Goal: Transaction & Acquisition: Purchase product/service

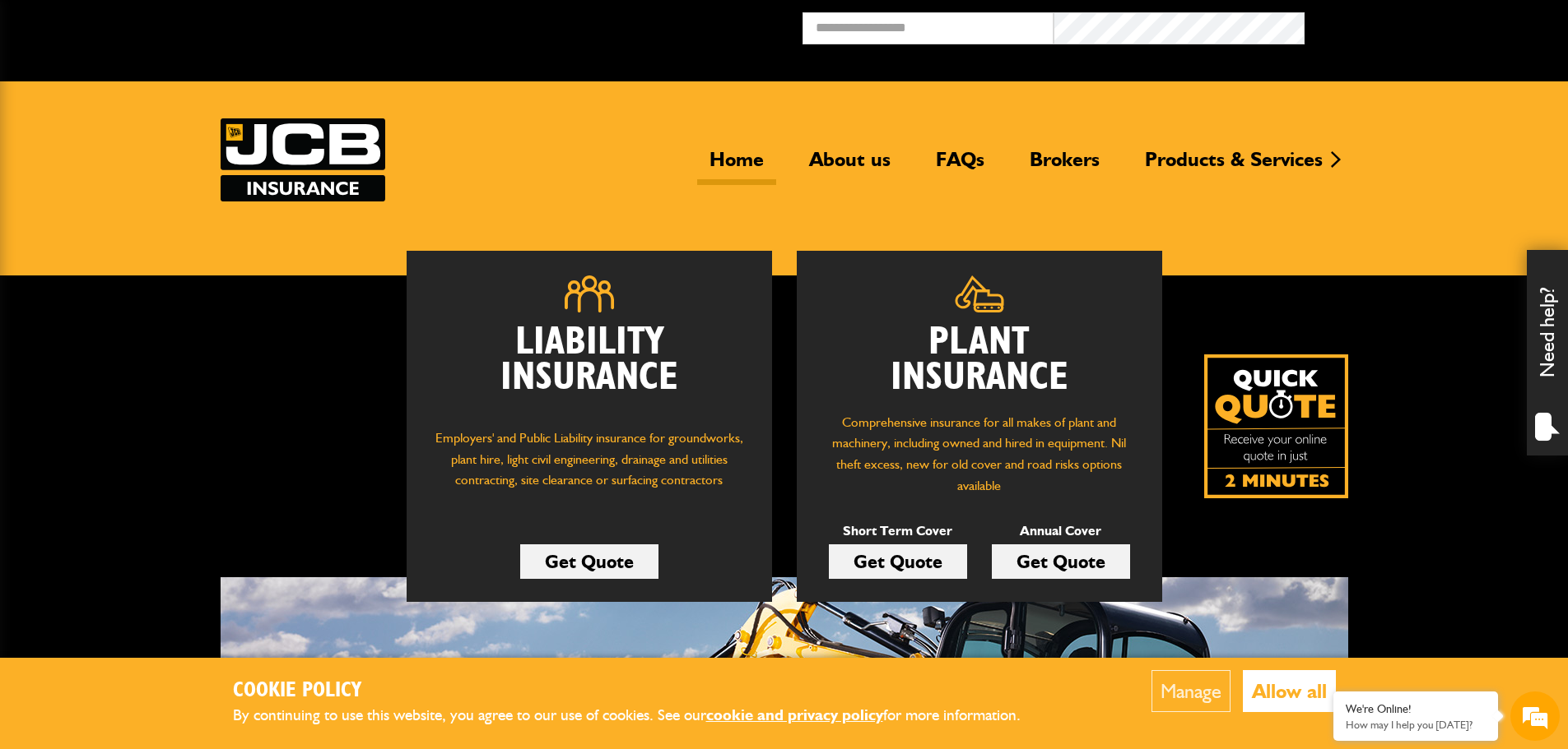
click at [603, 562] on link "Get Quote" at bounding box center [590, 562] width 139 height 35
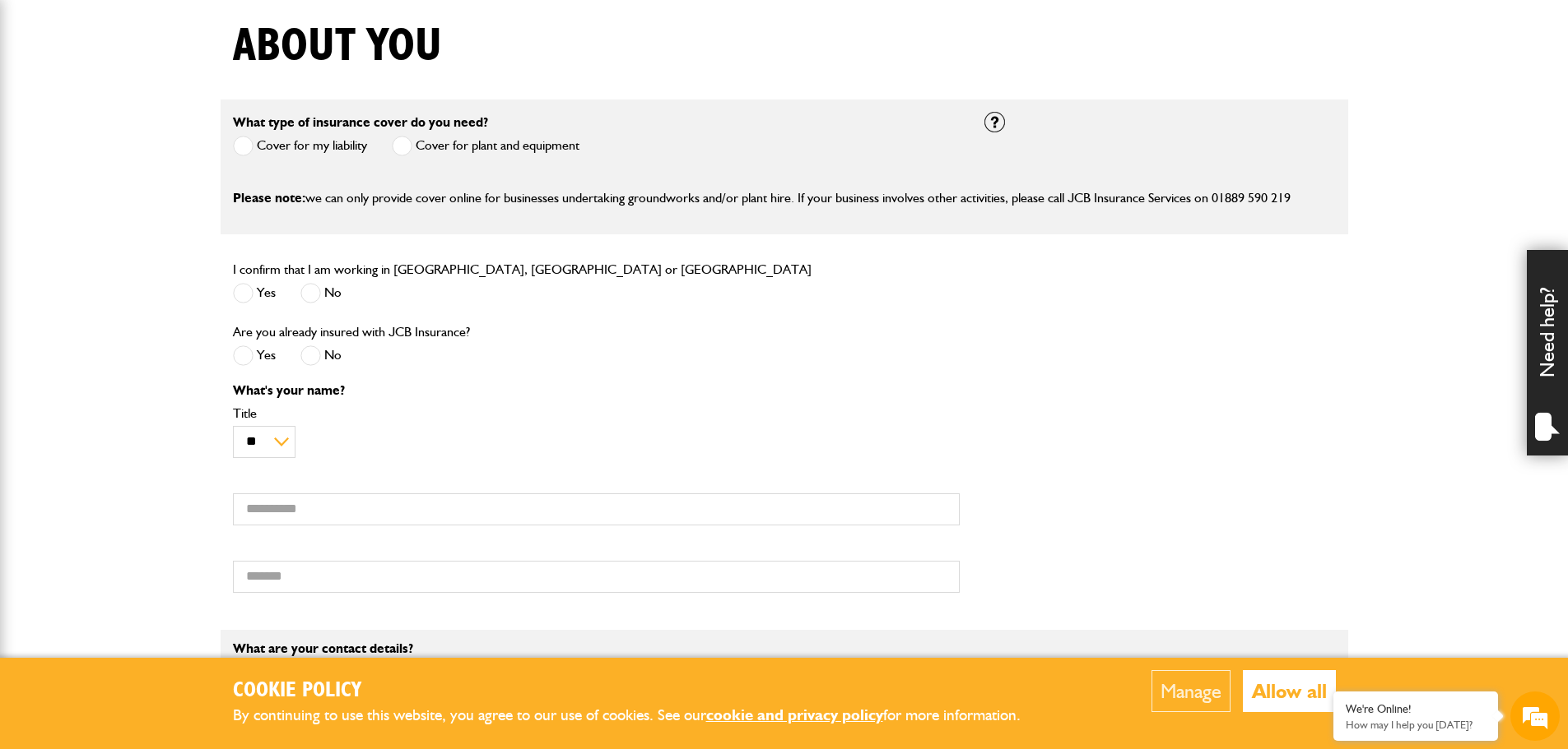
click at [243, 296] on span at bounding box center [242, 292] width 20 height 20
click at [305, 362] on span at bounding box center [310, 355] width 20 height 20
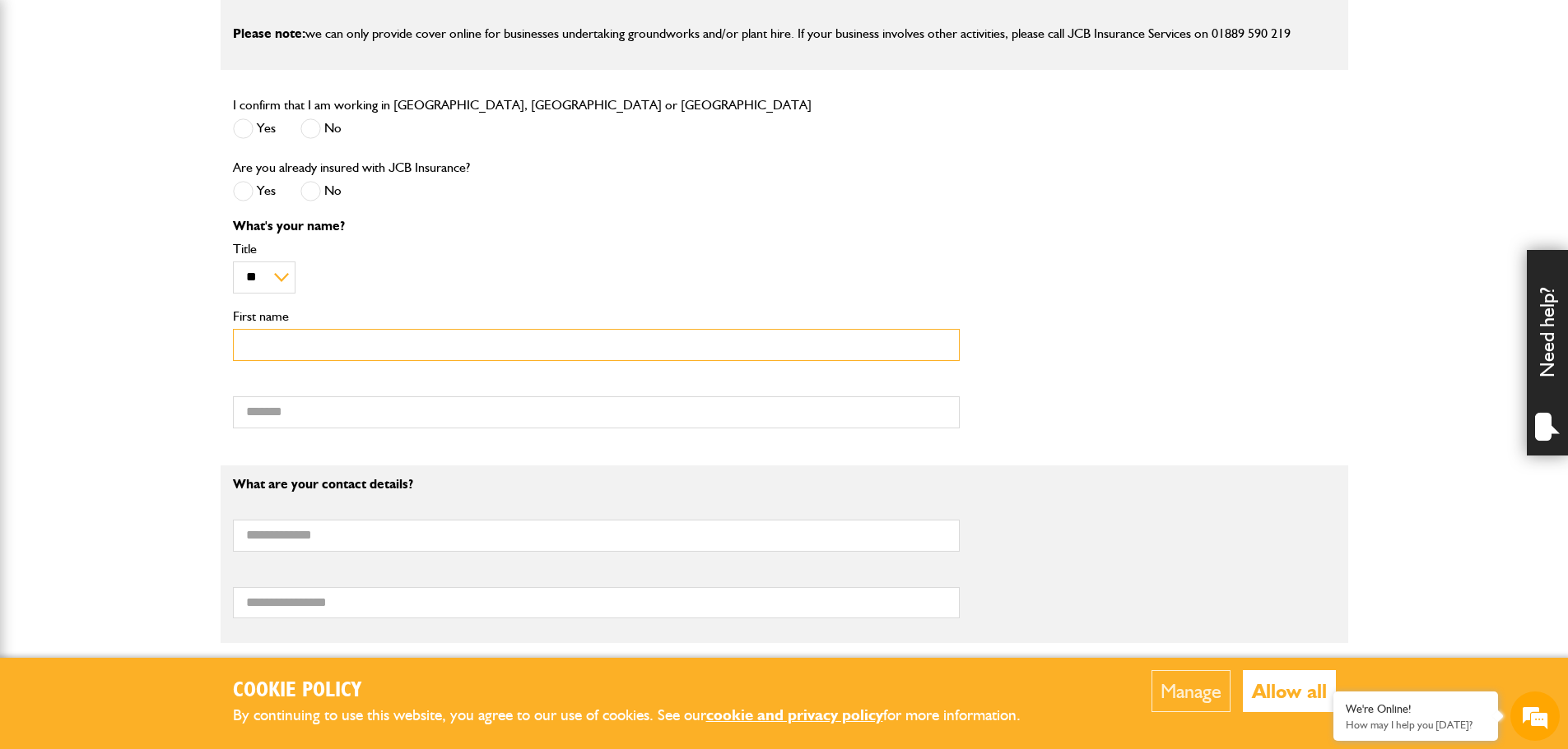
click at [279, 347] on input "First name" at bounding box center [595, 344] width 726 height 32
type input "*****"
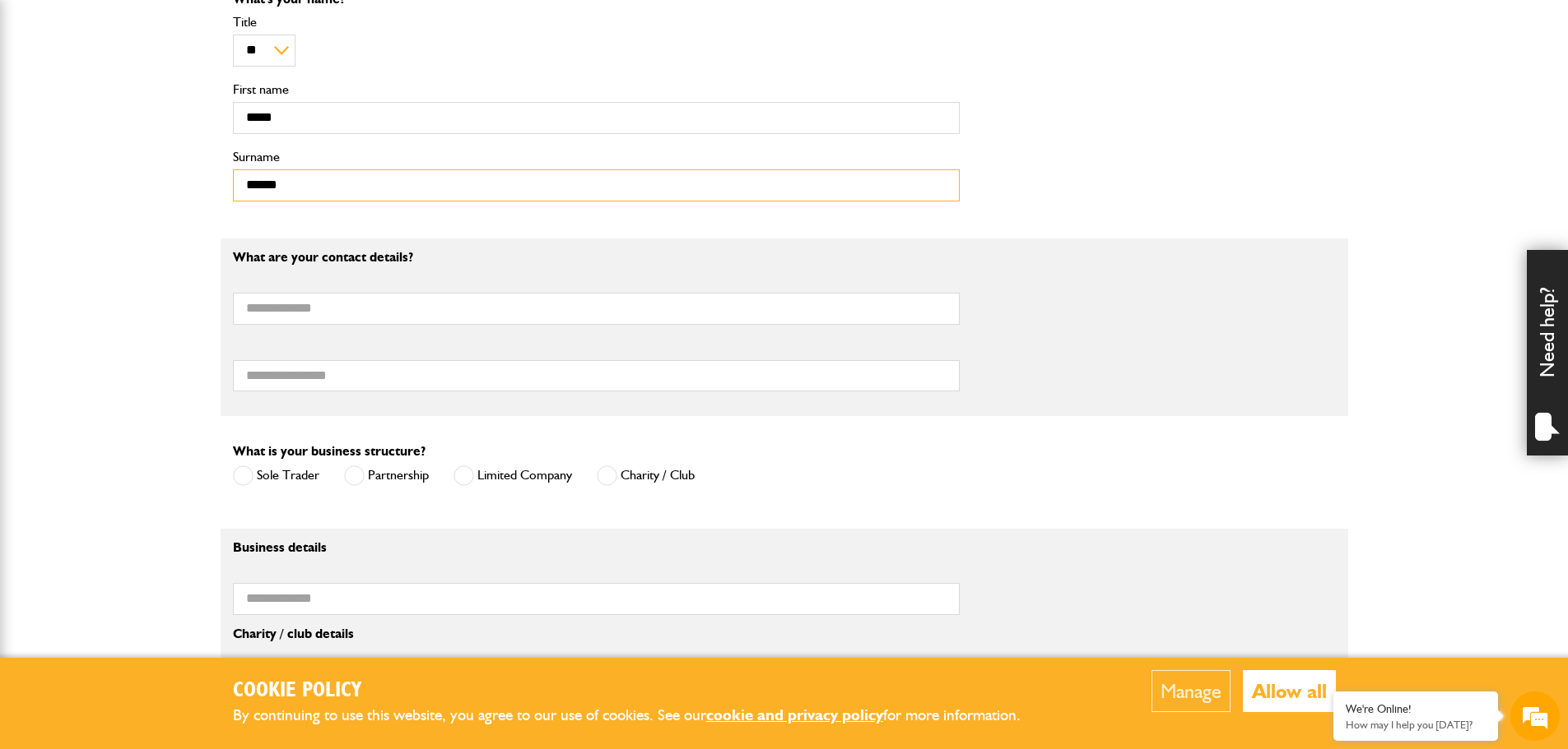
scroll to position [823, 0]
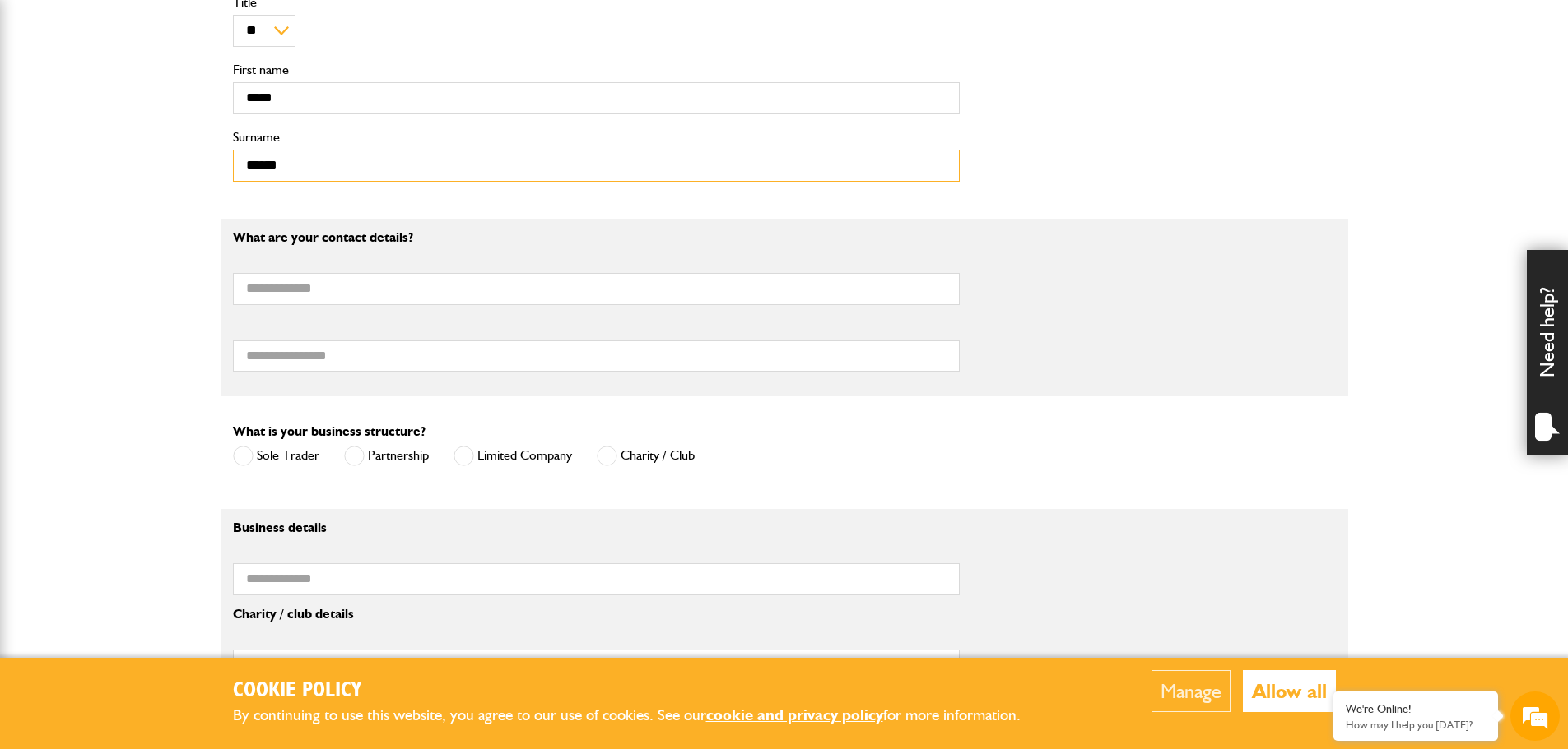
type input "******"
click at [276, 287] on input "Email address" at bounding box center [595, 288] width 726 height 32
type input "**********"
click at [466, 460] on span at bounding box center [463, 456] width 20 height 20
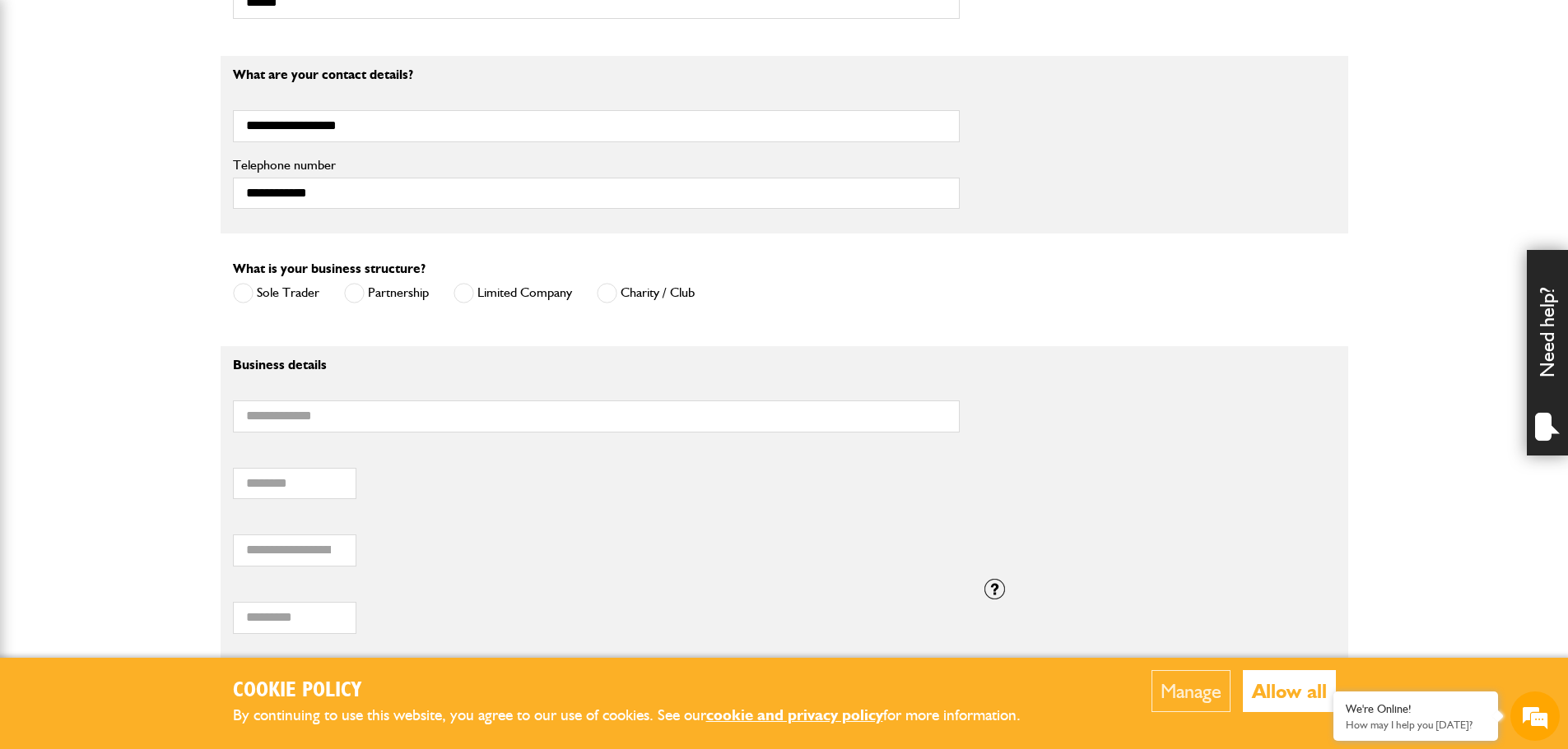
scroll to position [987, 0]
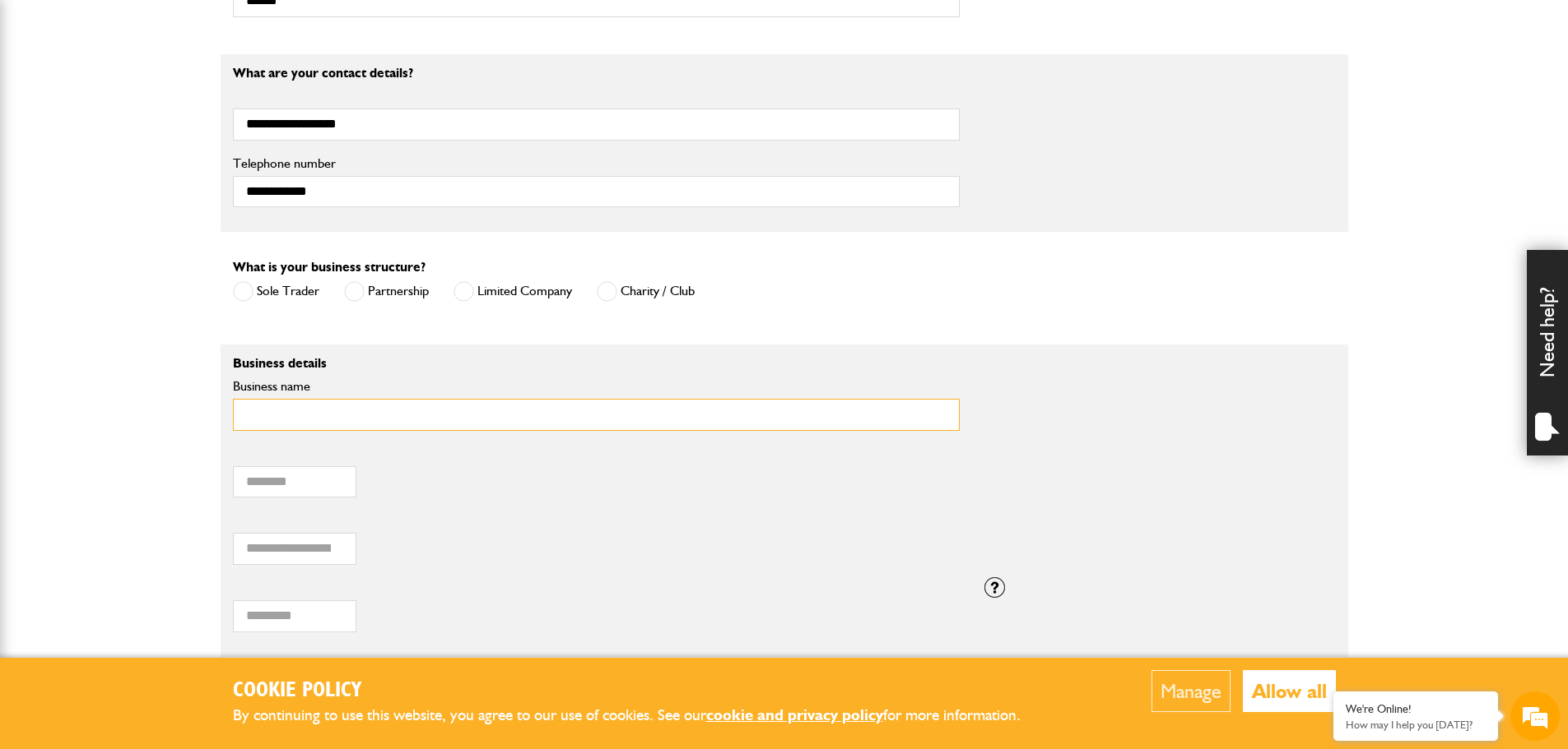
click at [311, 416] on input "Business name" at bounding box center [595, 414] width 726 height 32
type input "**********"
click at [311, 482] on input "Postcode of your correspondence address" at bounding box center [294, 482] width 123 height 32
type input "********"
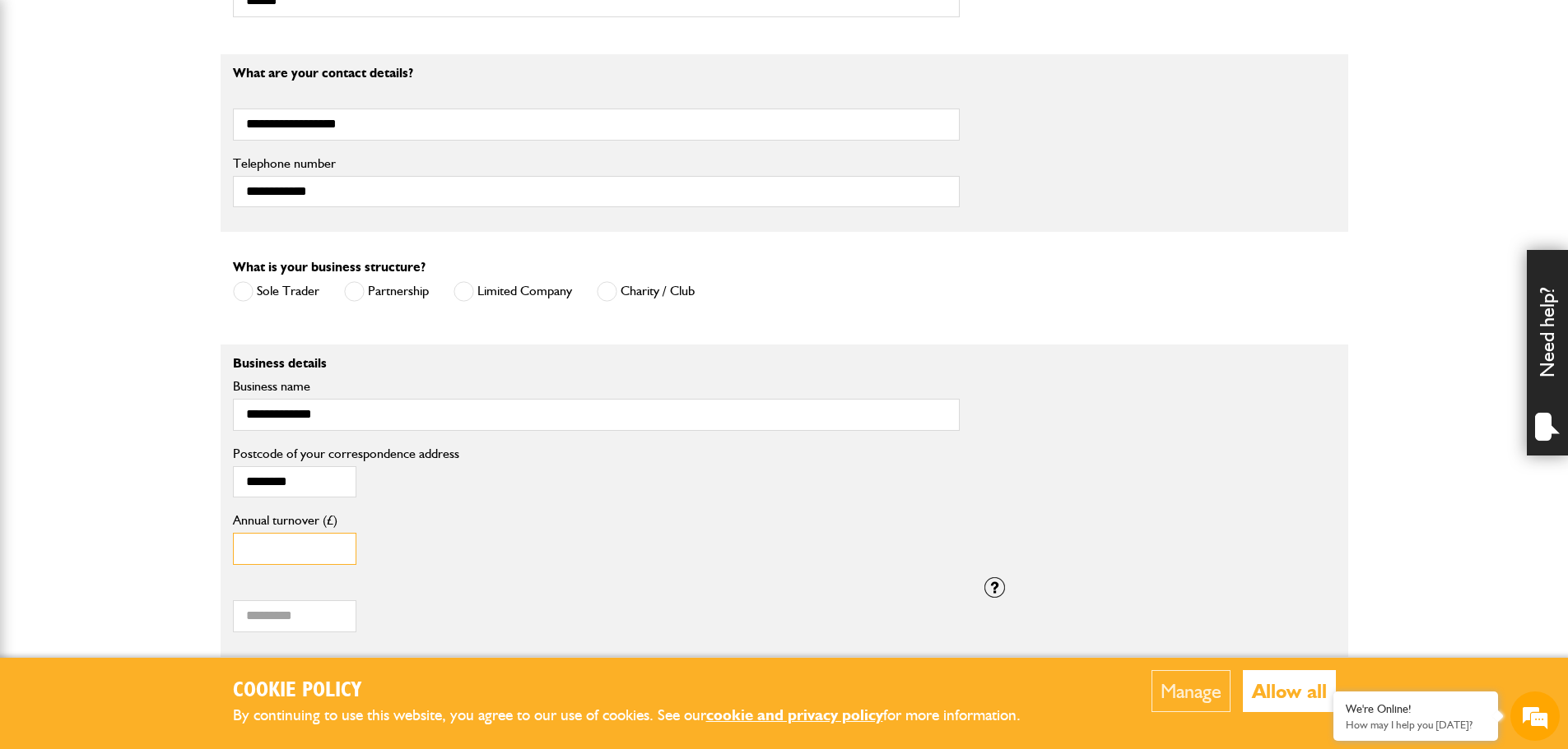
click at [288, 553] on input "Annual turnover (£)" at bounding box center [294, 548] width 123 height 32
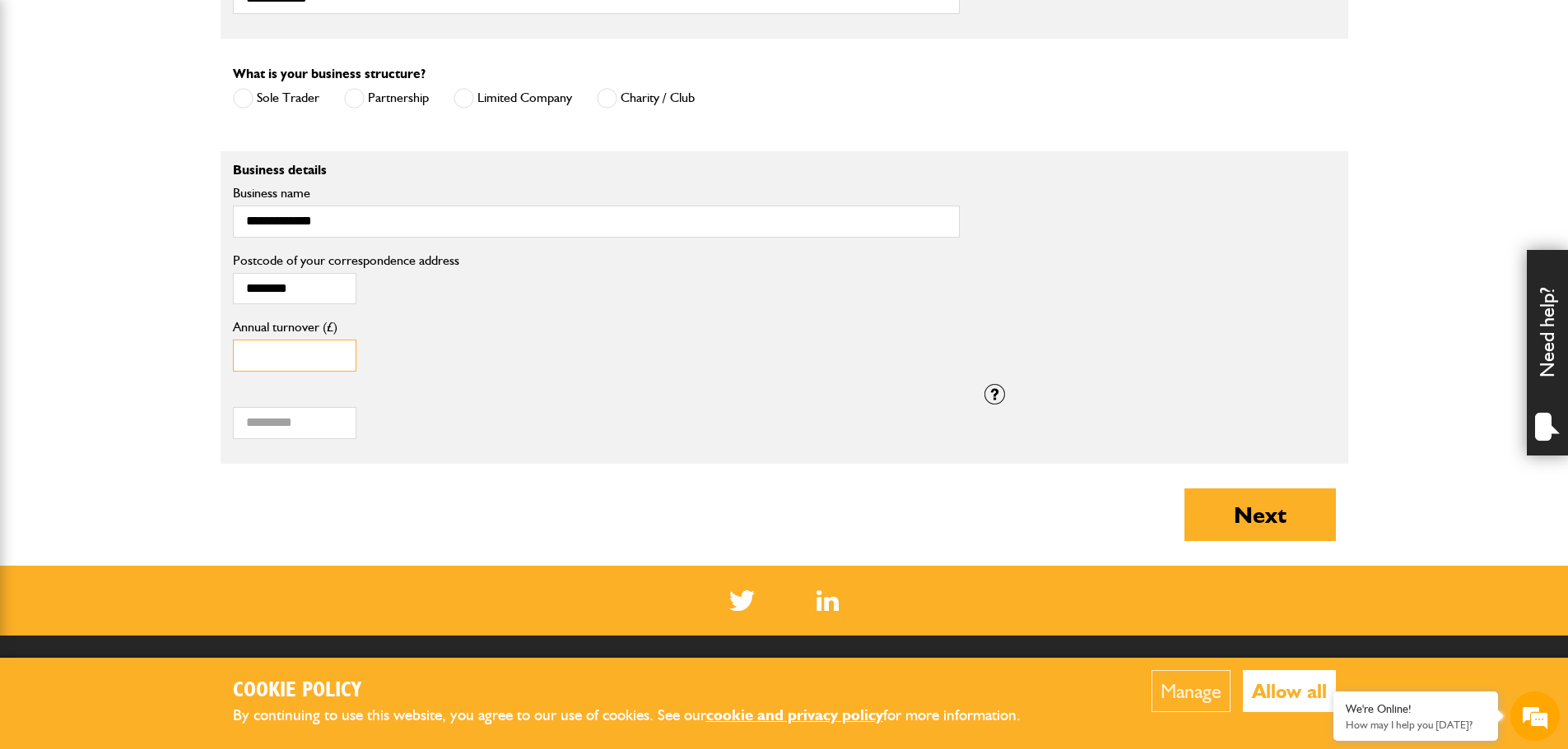
scroll to position [1234, 0]
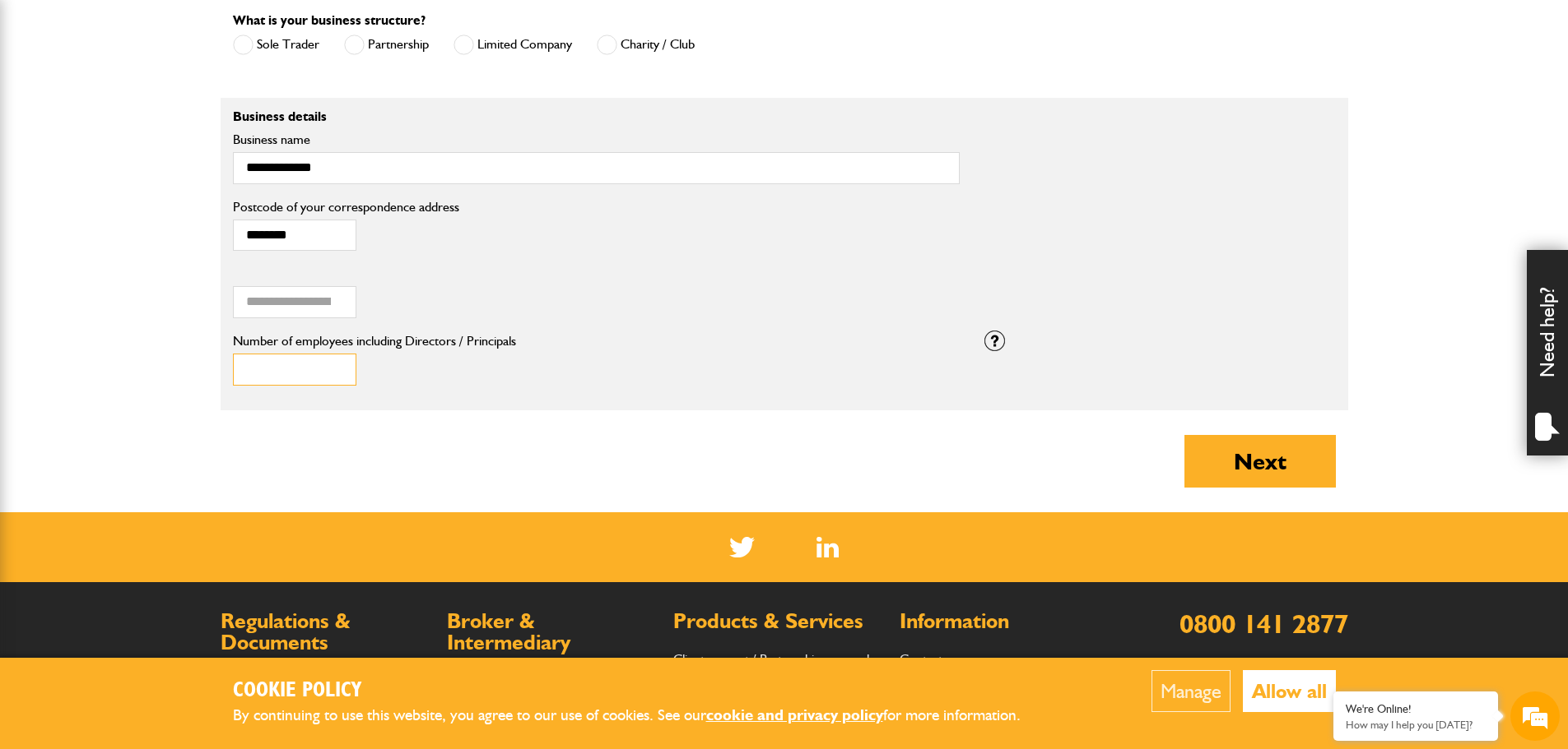
click at [296, 373] on input "Number of employees including Directors / Principals" at bounding box center [294, 369] width 123 height 32
type input "**"
click at [265, 310] on input "Annual turnover (£)" at bounding box center [294, 302] width 123 height 32
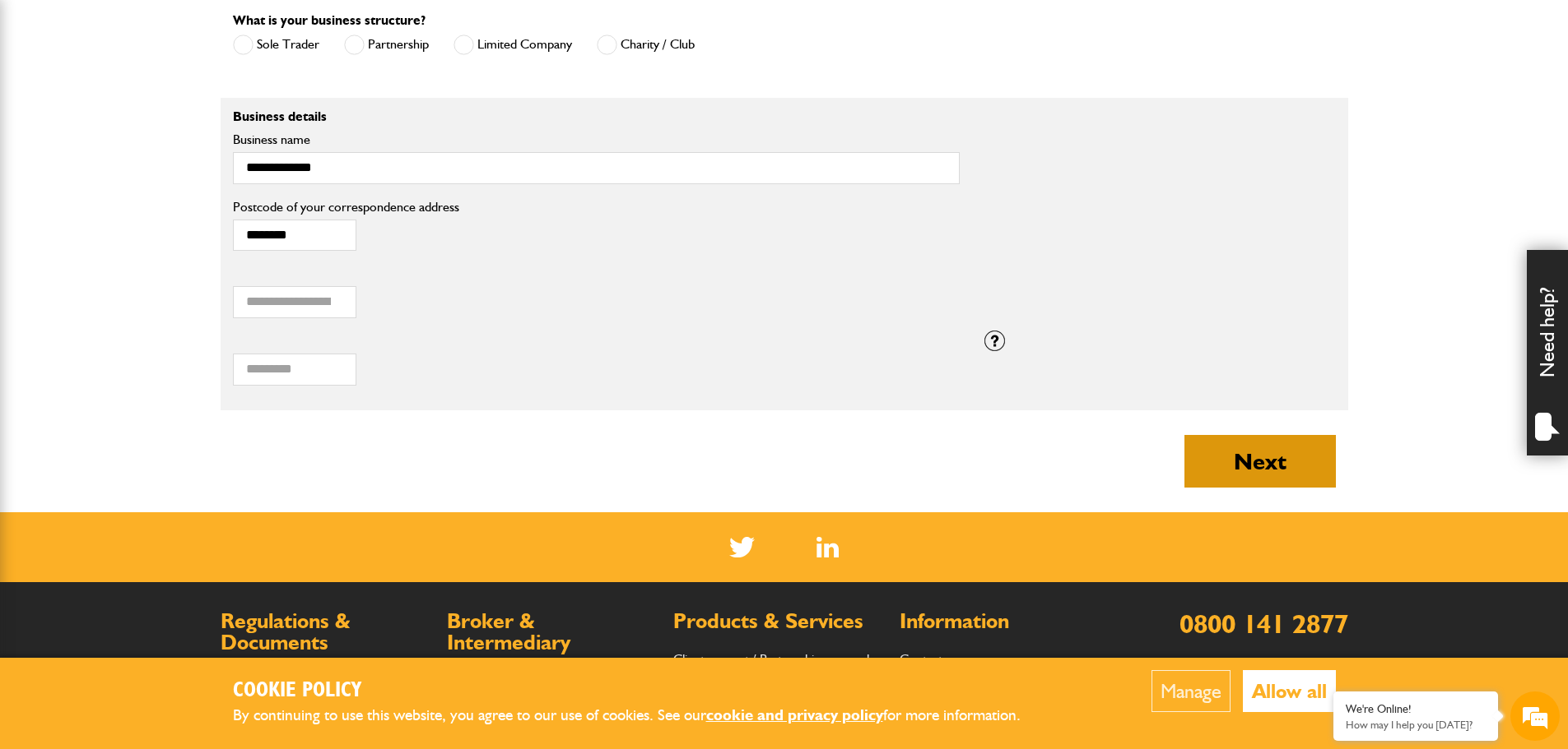
click at [1277, 478] on button "Next" at bounding box center [1259, 462] width 151 height 53
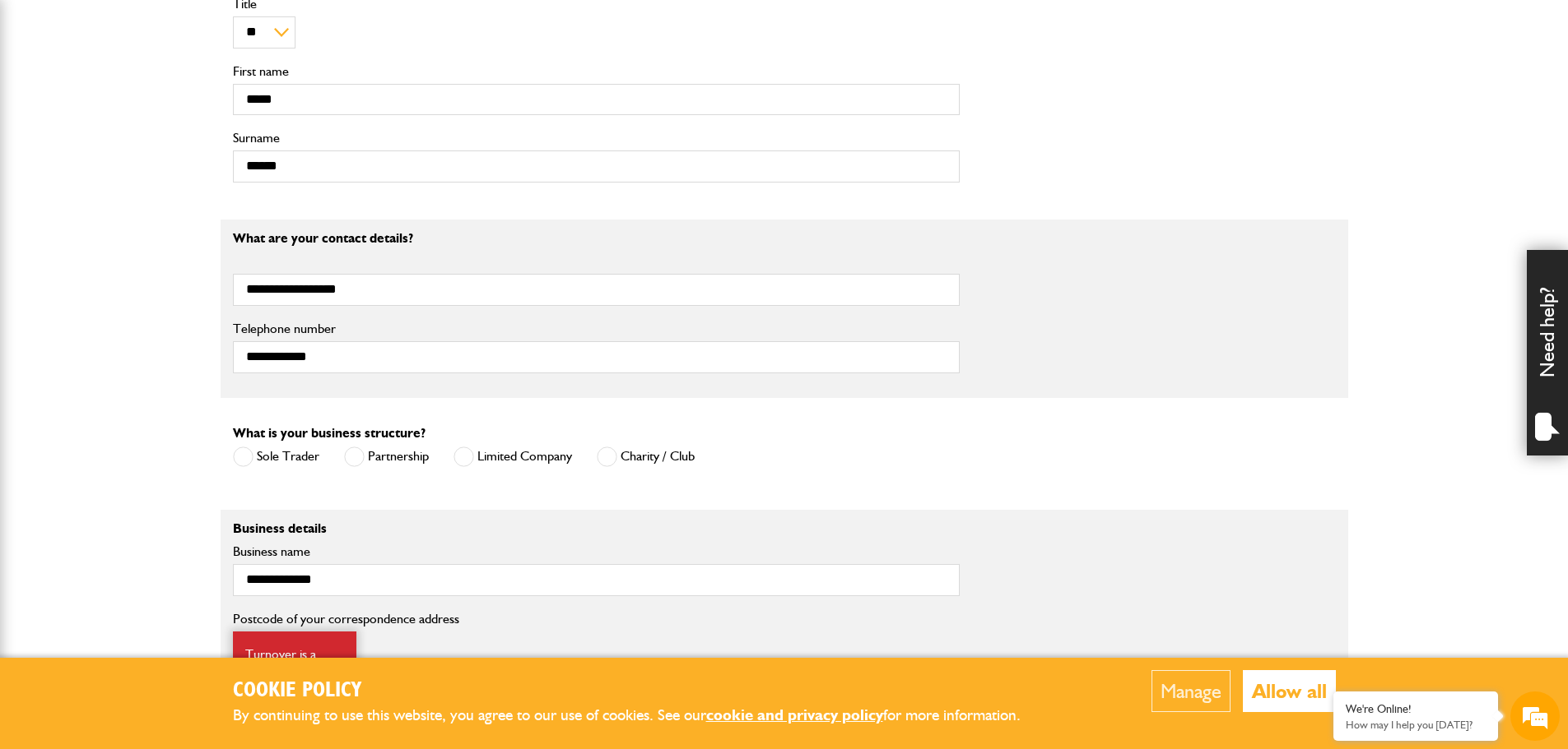
scroll to position [1152, 0]
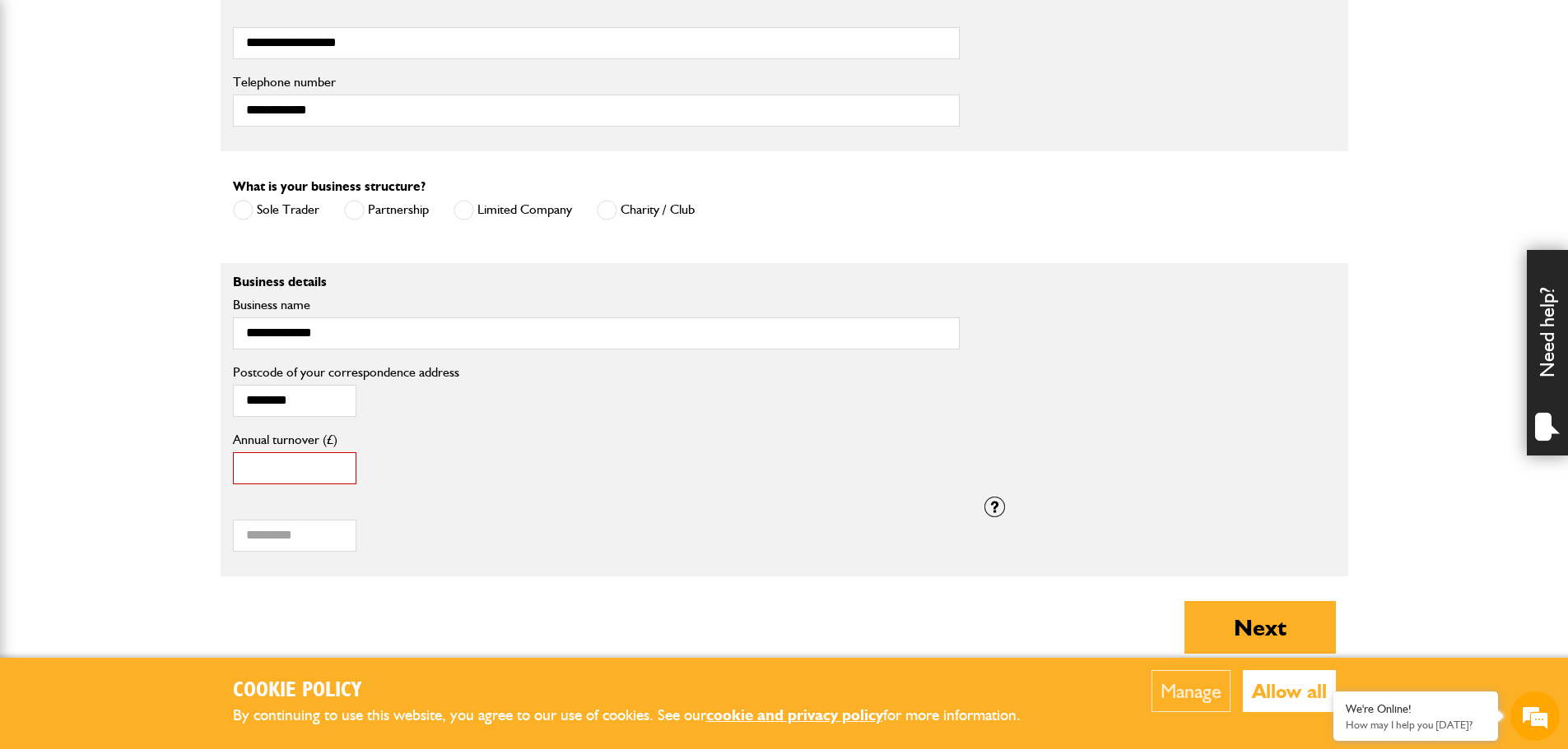
click at [330, 473] on input "*****" at bounding box center [294, 468] width 123 height 32
drag, startPoint x: 279, startPoint y: 468, endPoint x: 153, endPoint y: 457, distance: 126.5
type input "*******"
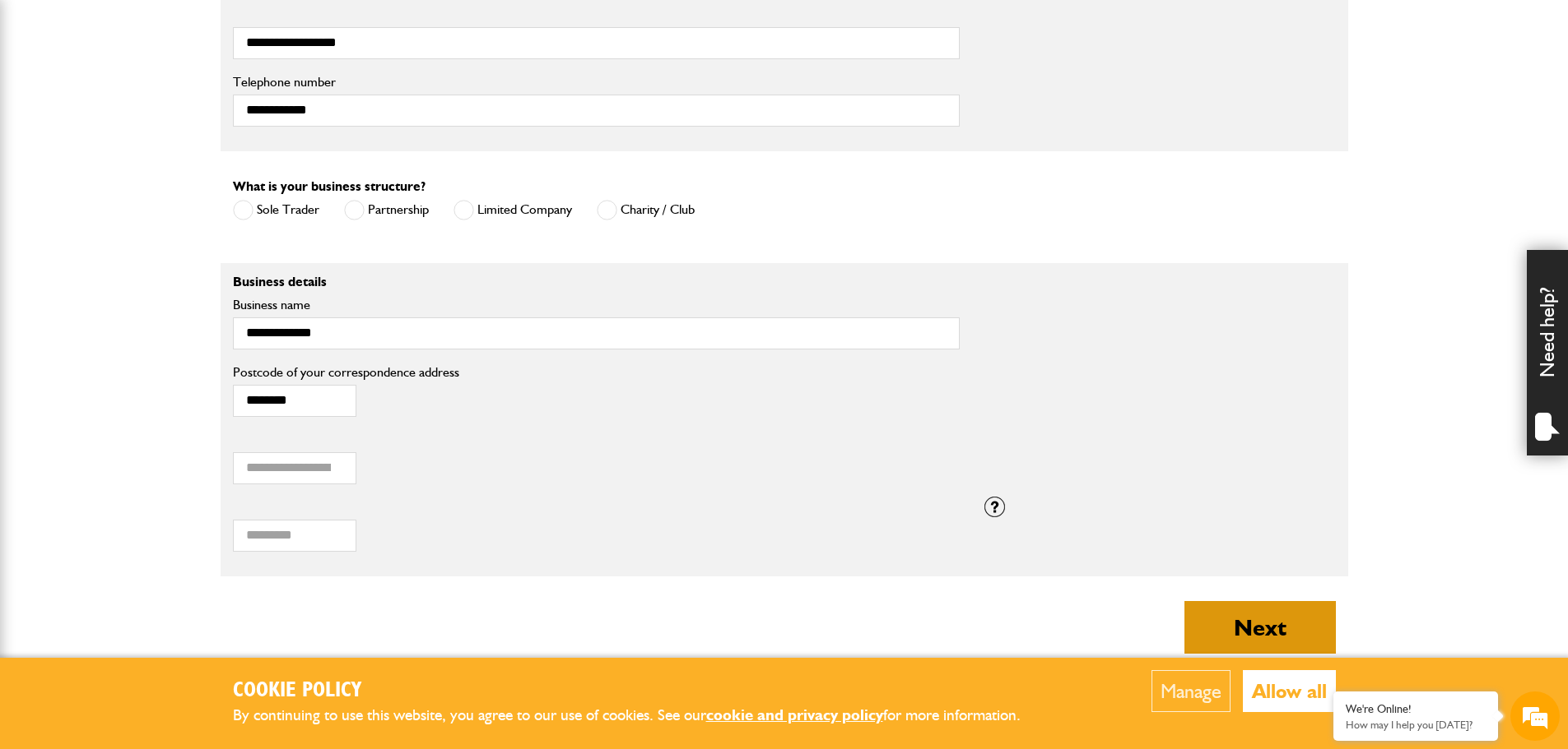
click at [1307, 618] on button "Next" at bounding box center [1259, 627] width 151 height 53
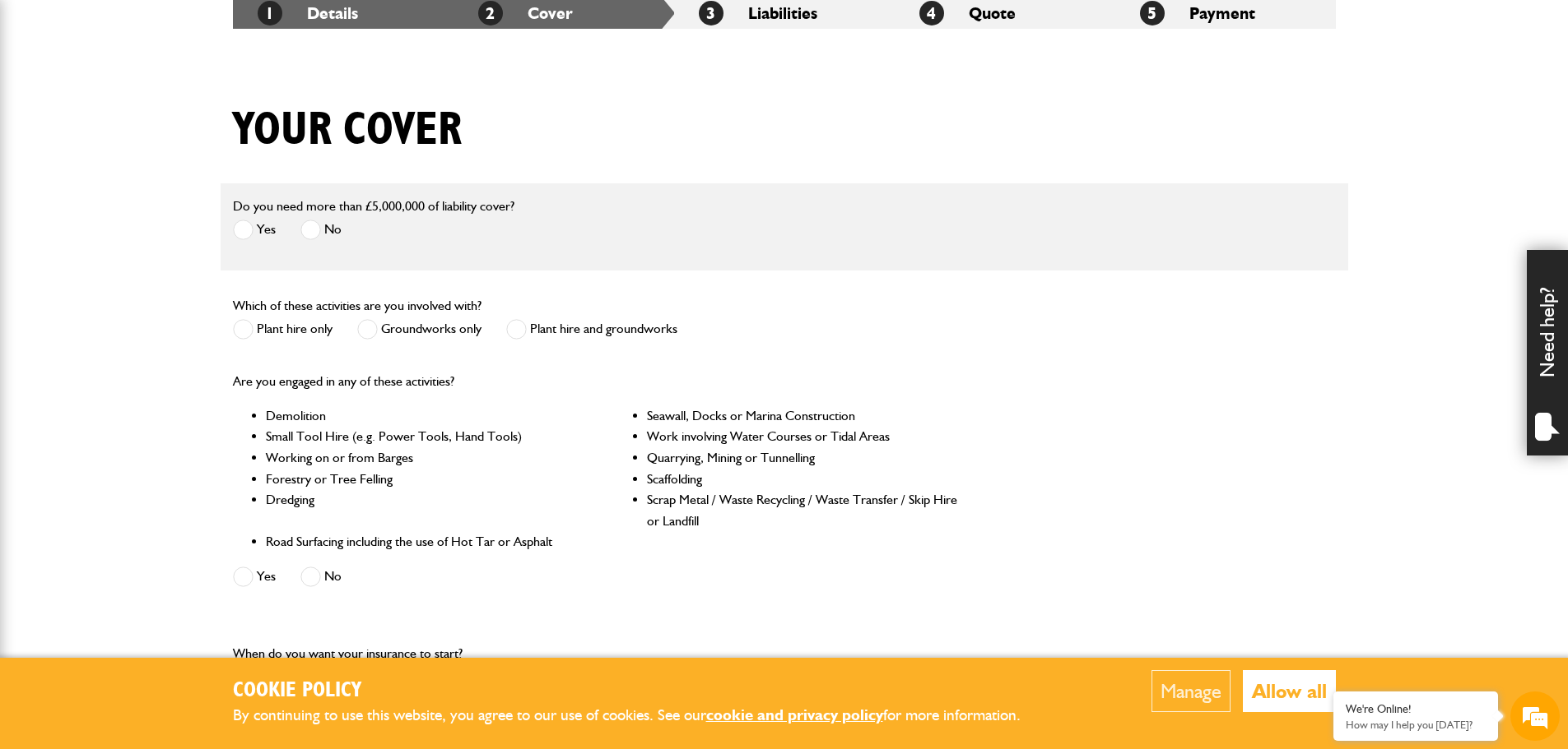
scroll to position [329, 0]
click at [316, 231] on span at bounding box center [310, 228] width 20 height 20
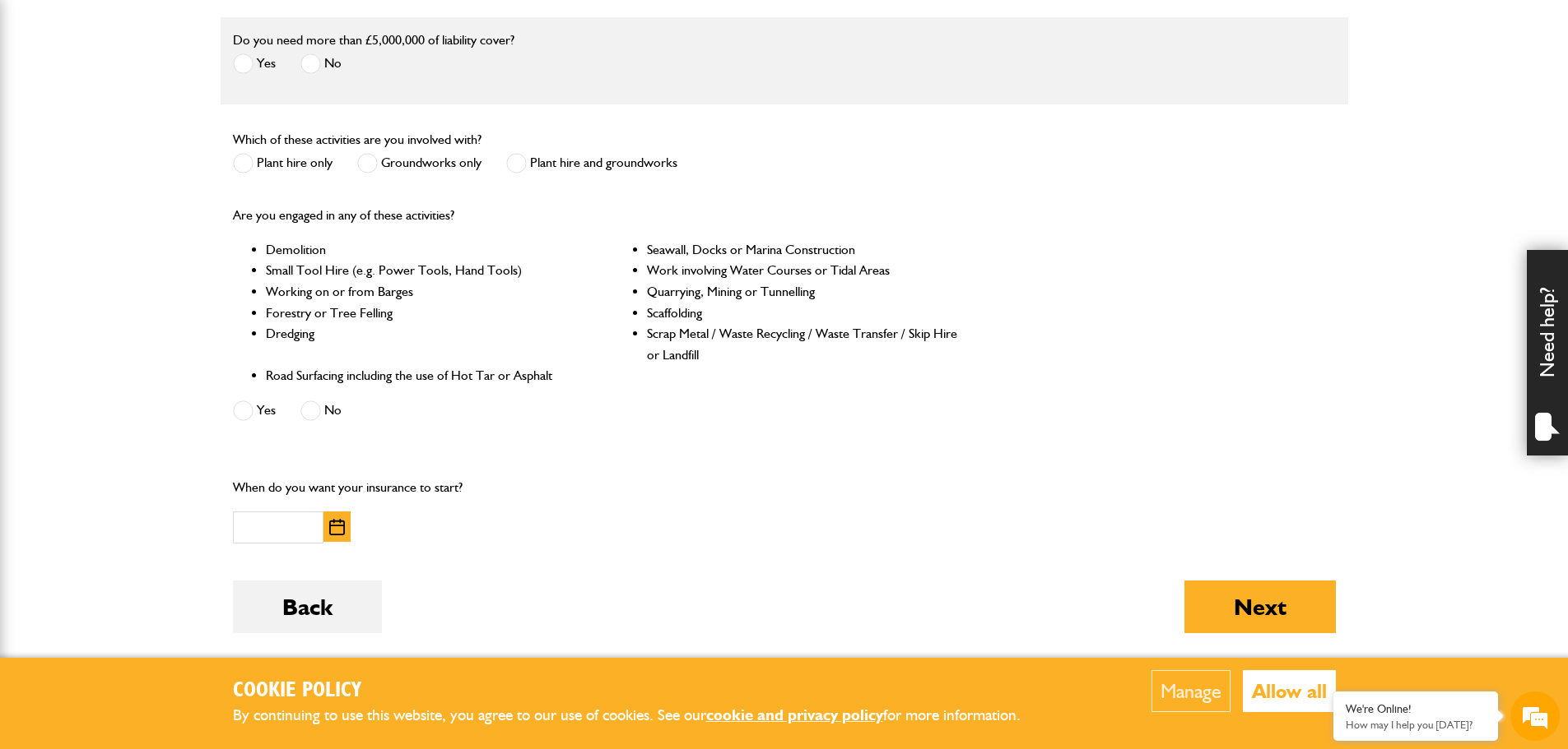
scroll to position [0, 0]
click at [256, 157] on label "Plant hire only" at bounding box center [283, 162] width 100 height 20
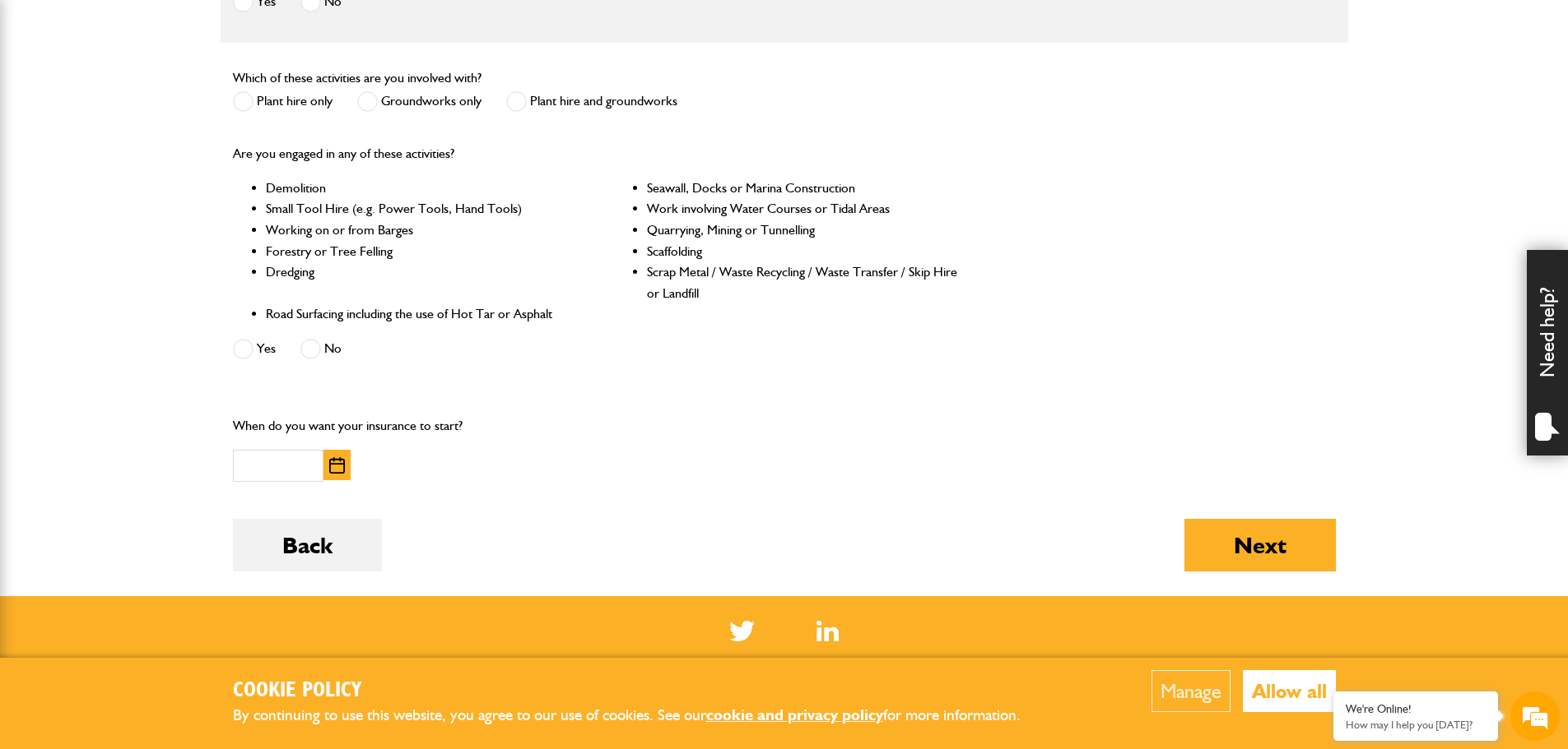
scroll to position [658, 0]
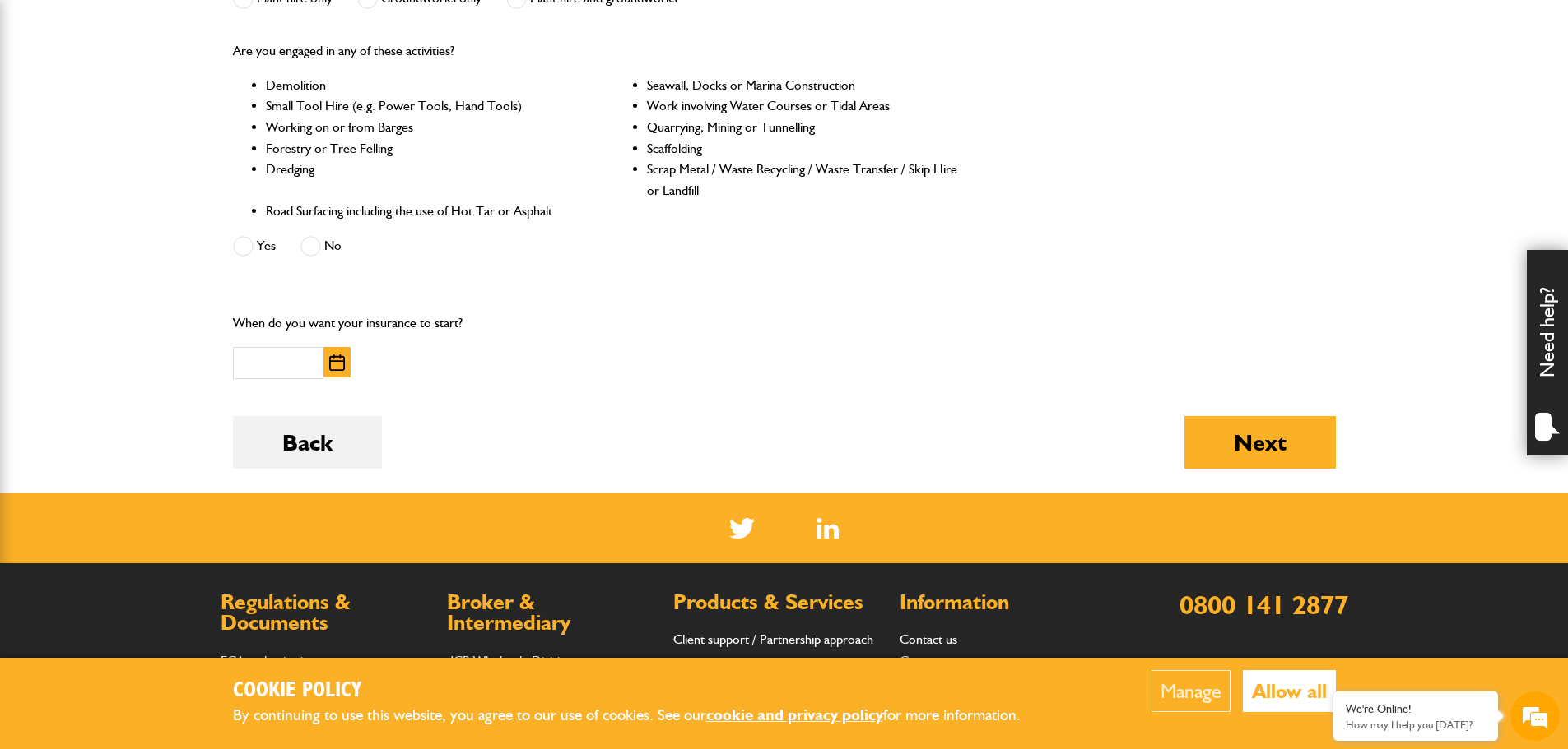
click at [314, 245] on span at bounding box center [310, 246] width 20 height 20
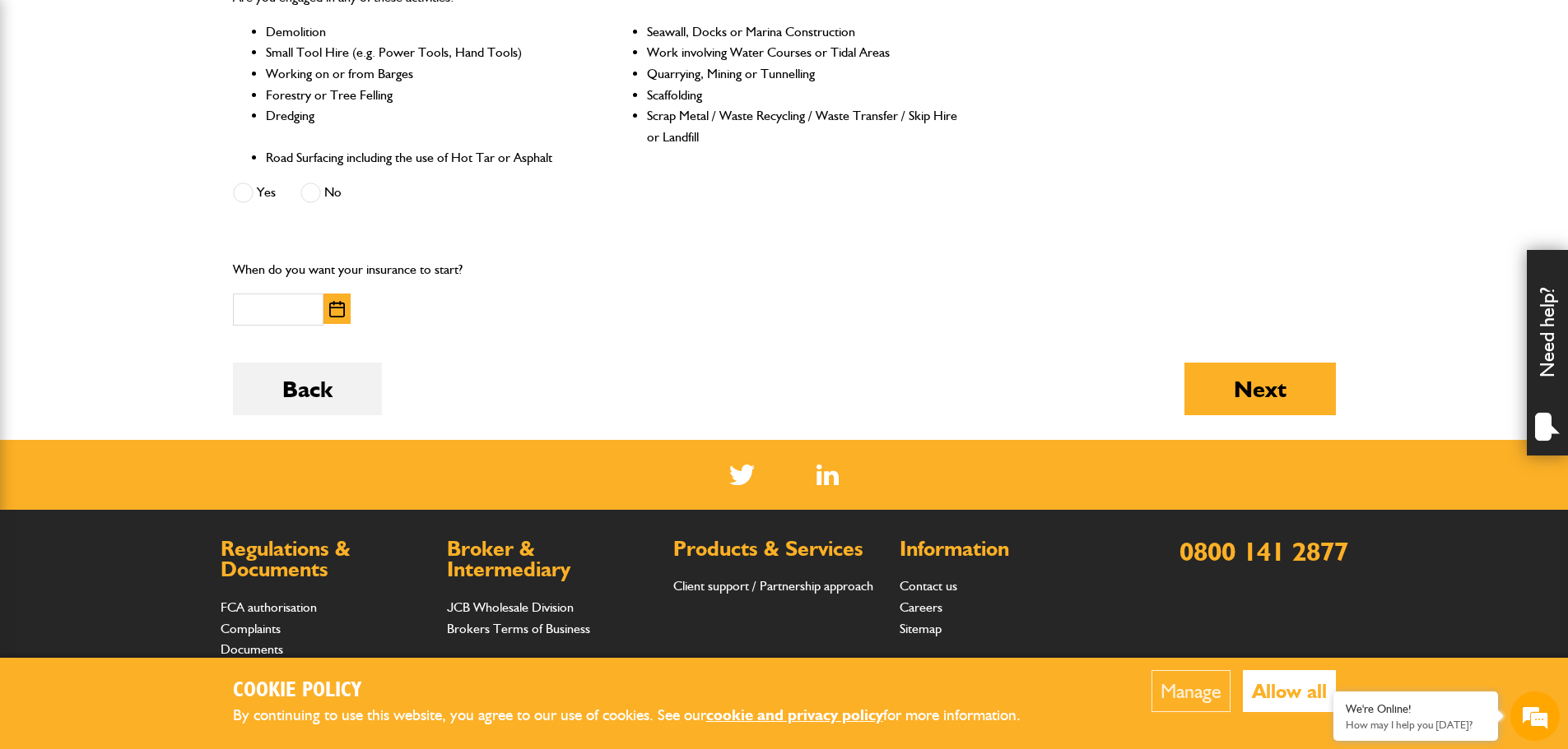
scroll to position [740, 0]
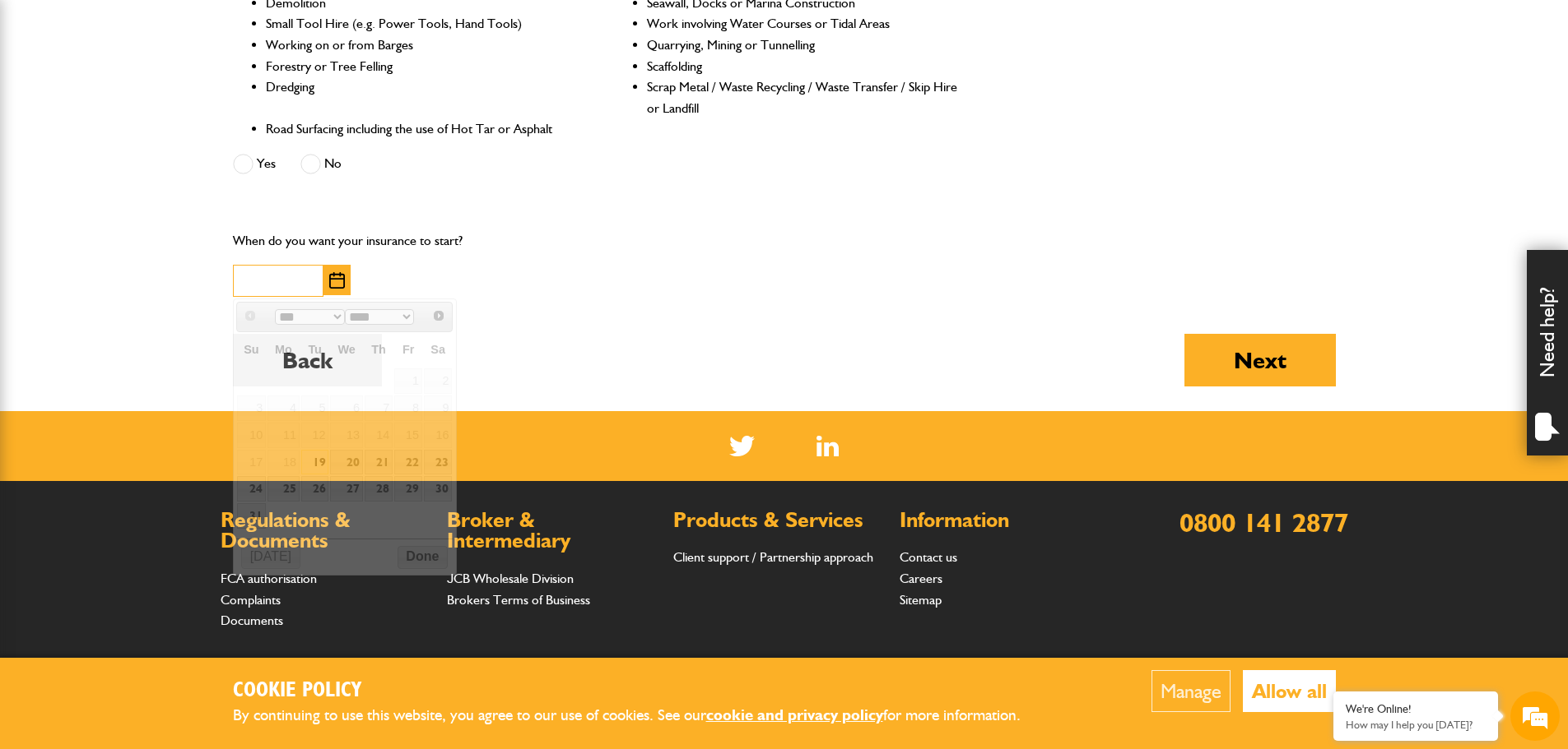
click at [294, 283] on input "text" at bounding box center [278, 281] width 90 height 32
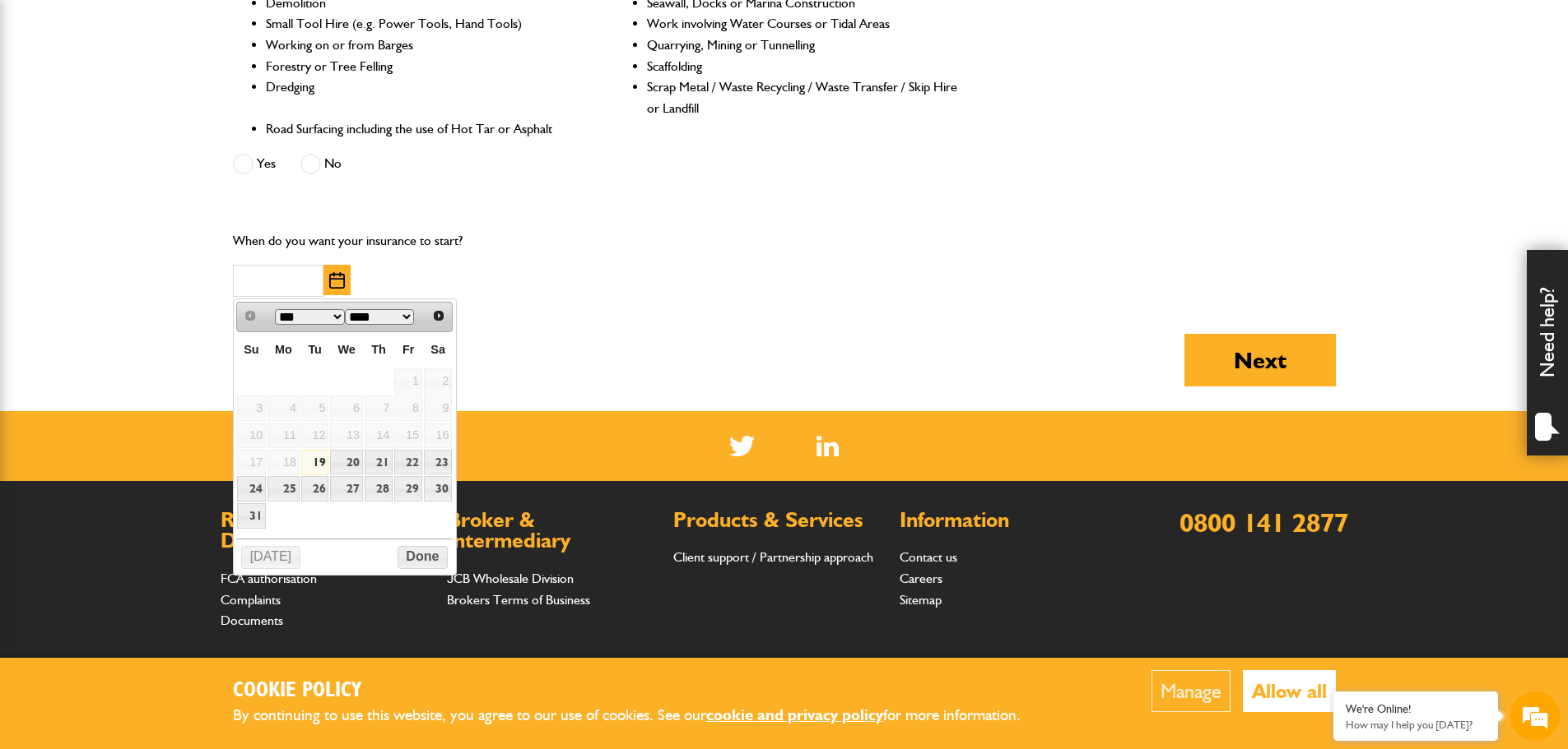
click at [321, 465] on link "19" at bounding box center [315, 462] width 28 height 26
type input "**********"
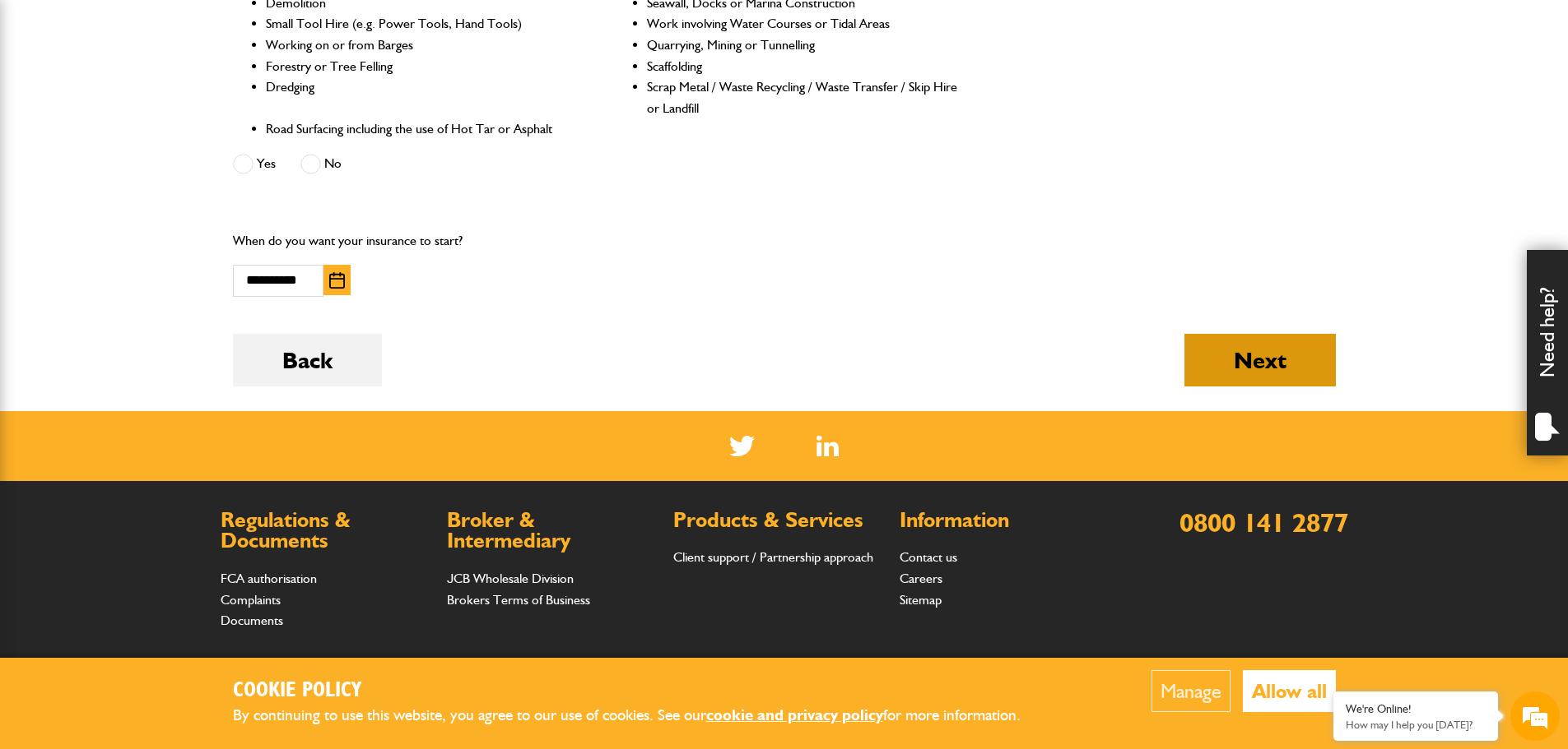
click at [1302, 362] on button "Next" at bounding box center [1259, 360] width 151 height 53
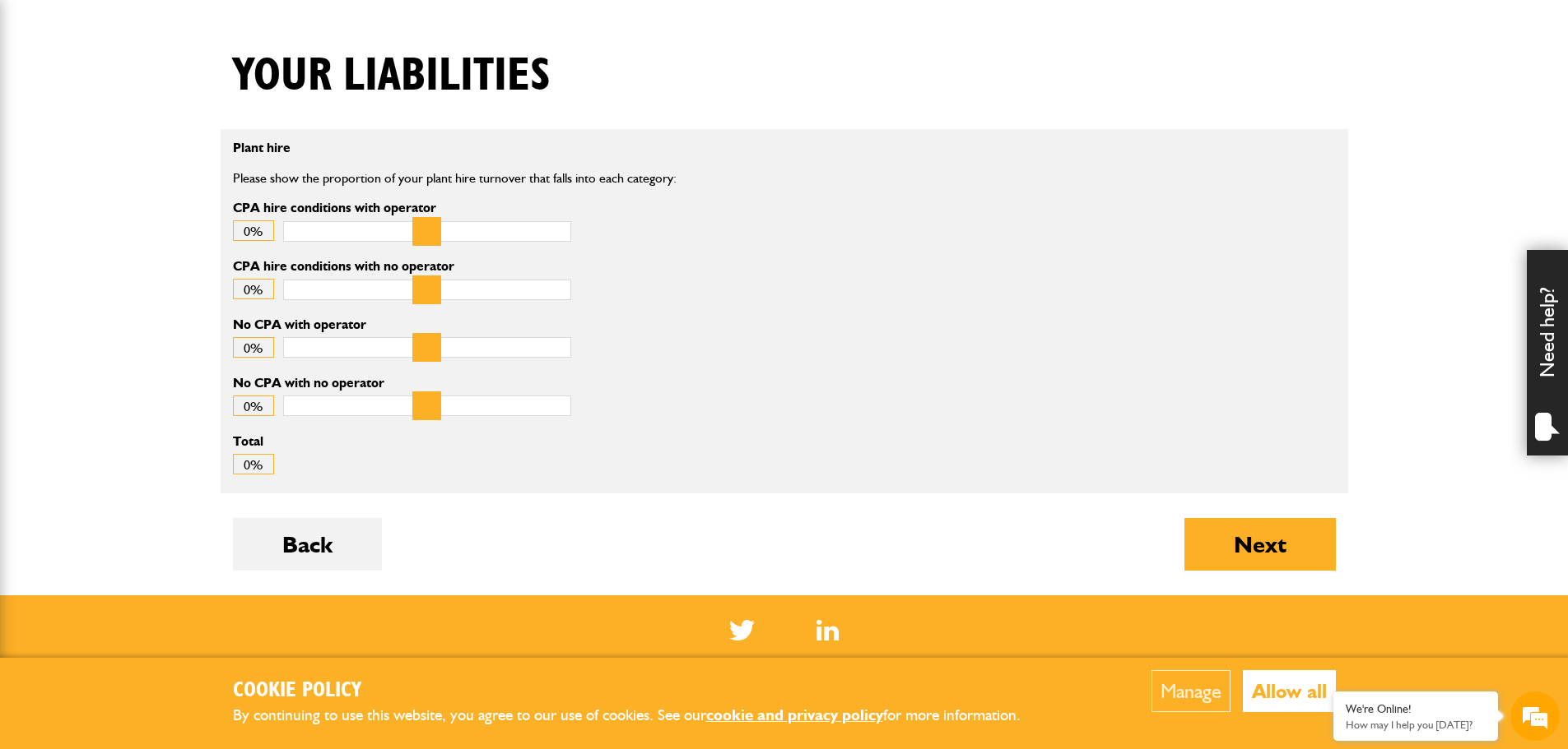
scroll to position [412, 0]
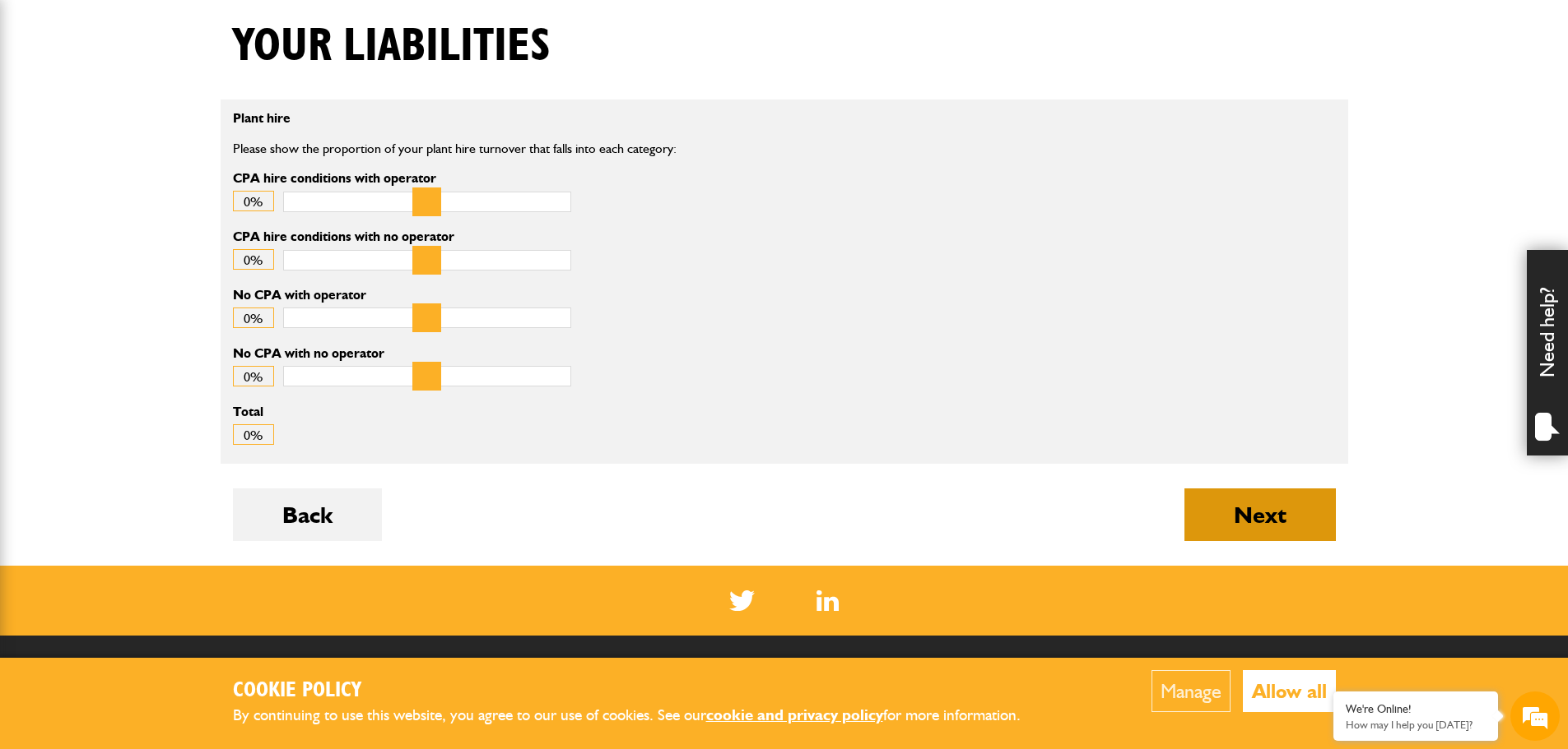
click at [1251, 510] on button "Next" at bounding box center [1259, 514] width 151 height 53
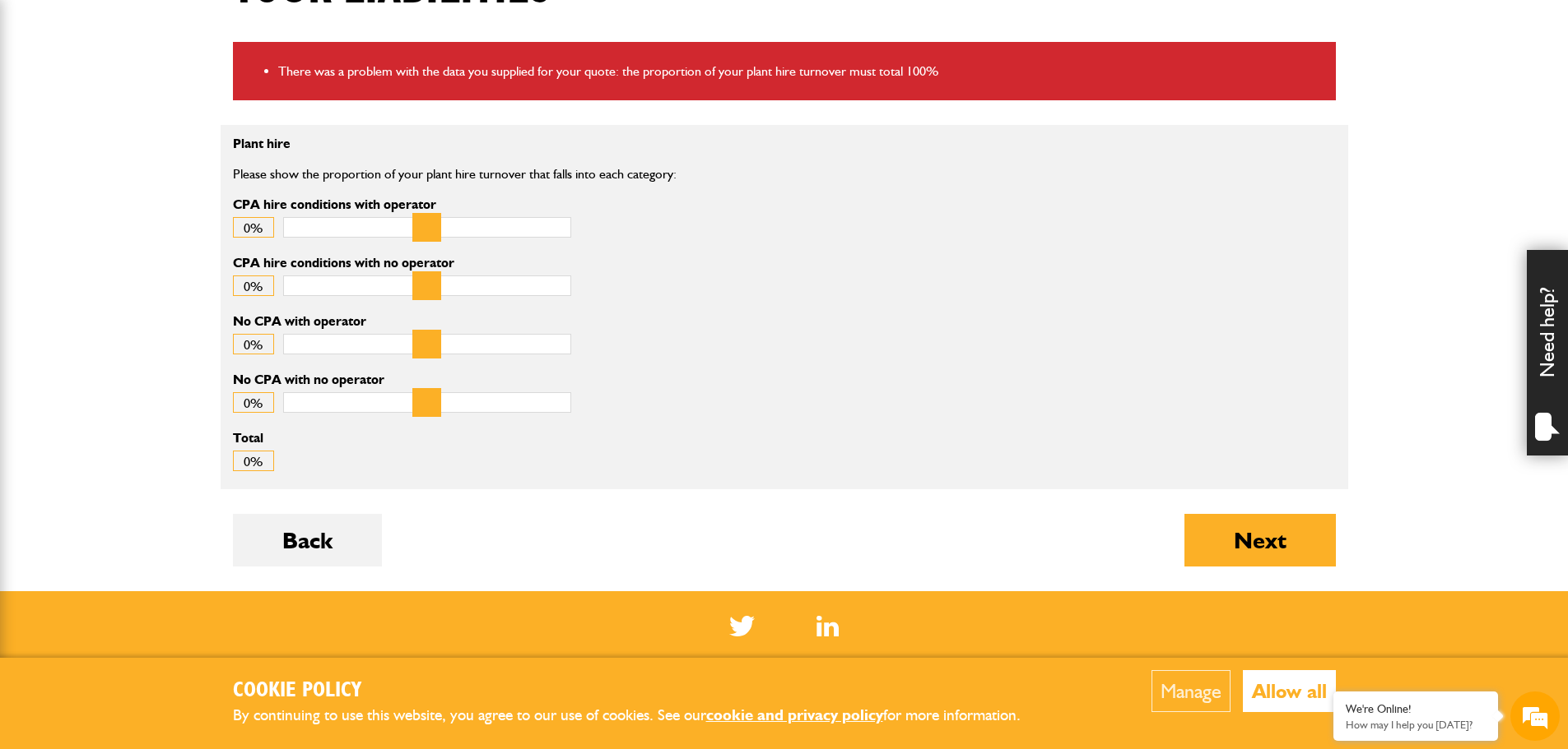
scroll to position [493, 0]
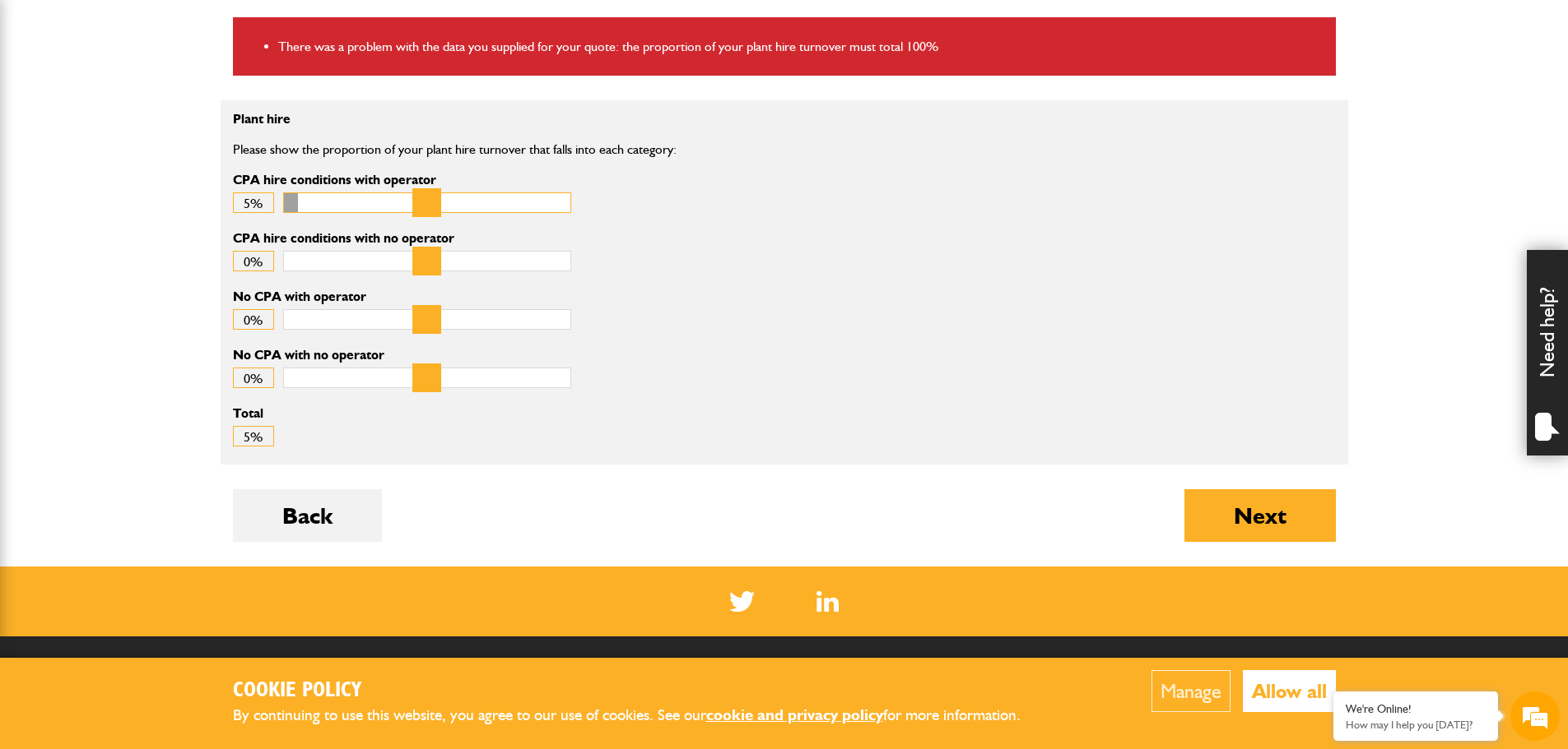
drag, startPoint x: 290, startPoint y: 204, endPoint x: 310, endPoint y: 206, distance: 20.1
type input "*"
click at [310, 206] on input "CPA hire conditions with operator" at bounding box center [426, 202] width 288 height 20
type input "*"
click at [305, 263] on input "CPA hire conditions with no operator" at bounding box center [426, 261] width 288 height 20
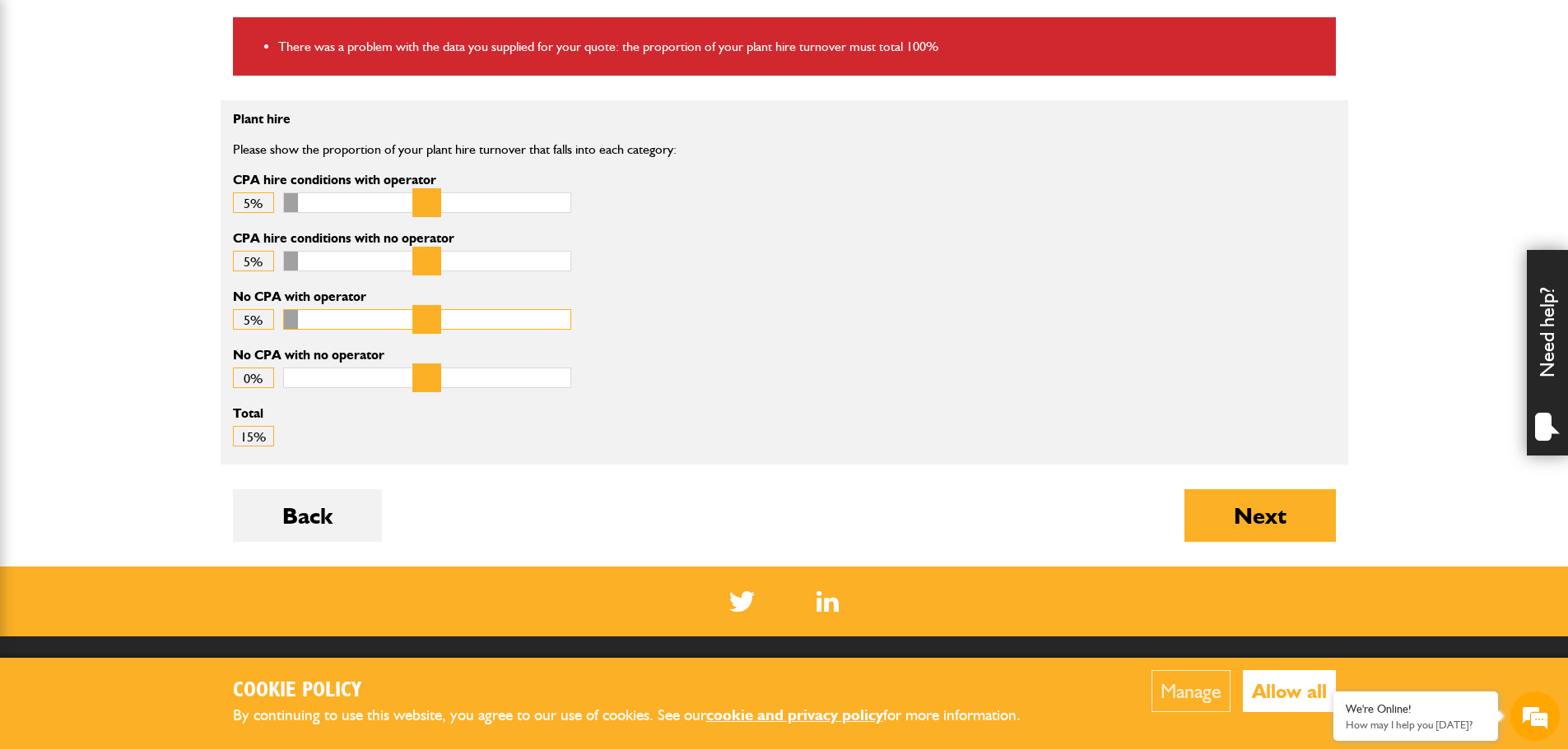
drag, startPoint x: 291, startPoint y: 315, endPoint x: 305, endPoint y: 314, distance: 14.0
type input "*"
click at [305, 314] on input "No CPA with operator" at bounding box center [426, 319] width 288 height 20
drag, startPoint x: 295, startPoint y: 375, endPoint x: 305, endPoint y: 375, distance: 10.0
type input "*"
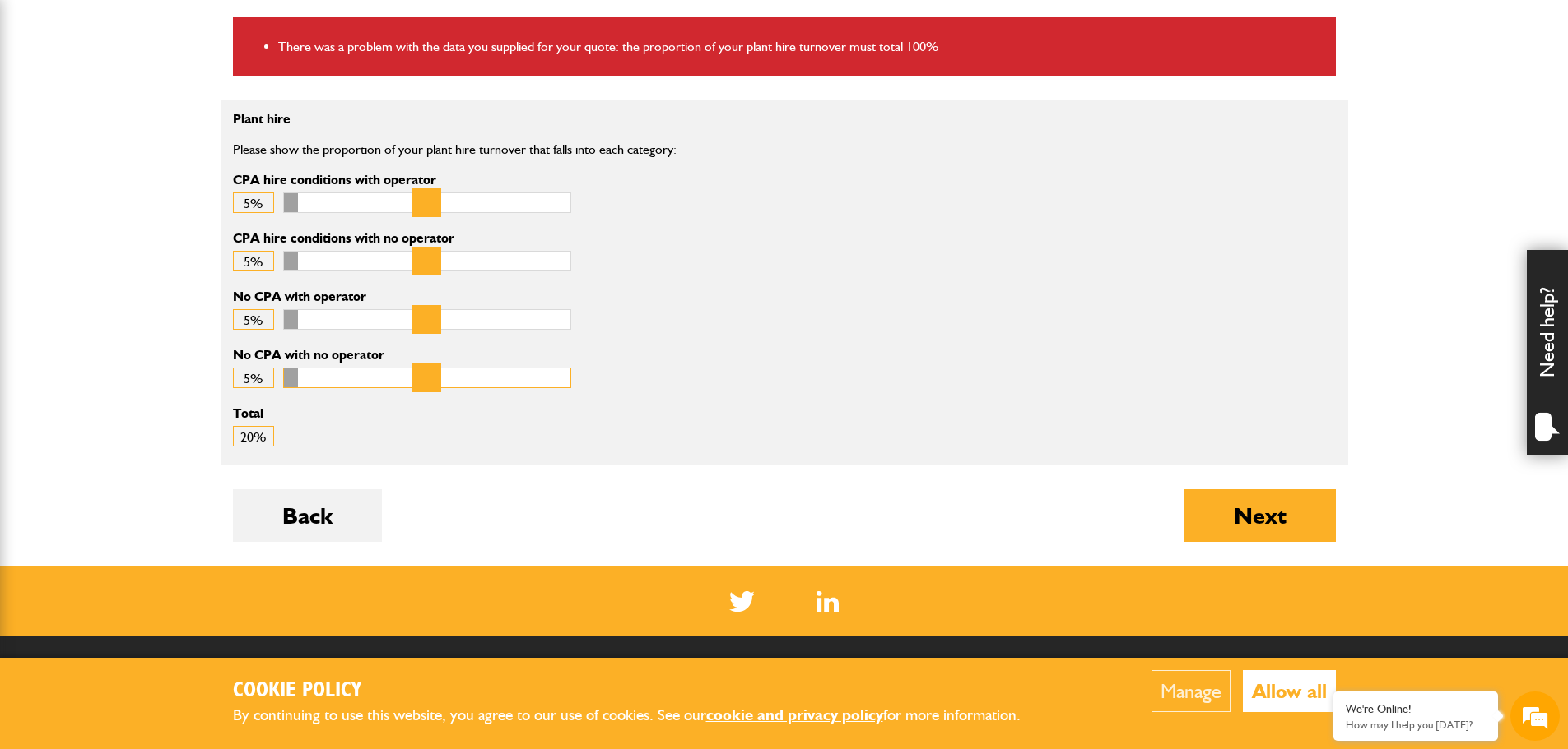
click at [305, 375] on input "No CPA with no operator" at bounding box center [426, 377] width 288 height 20
click at [1258, 524] on button "Next" at bounding box center [1259, 515] width 151 height 53
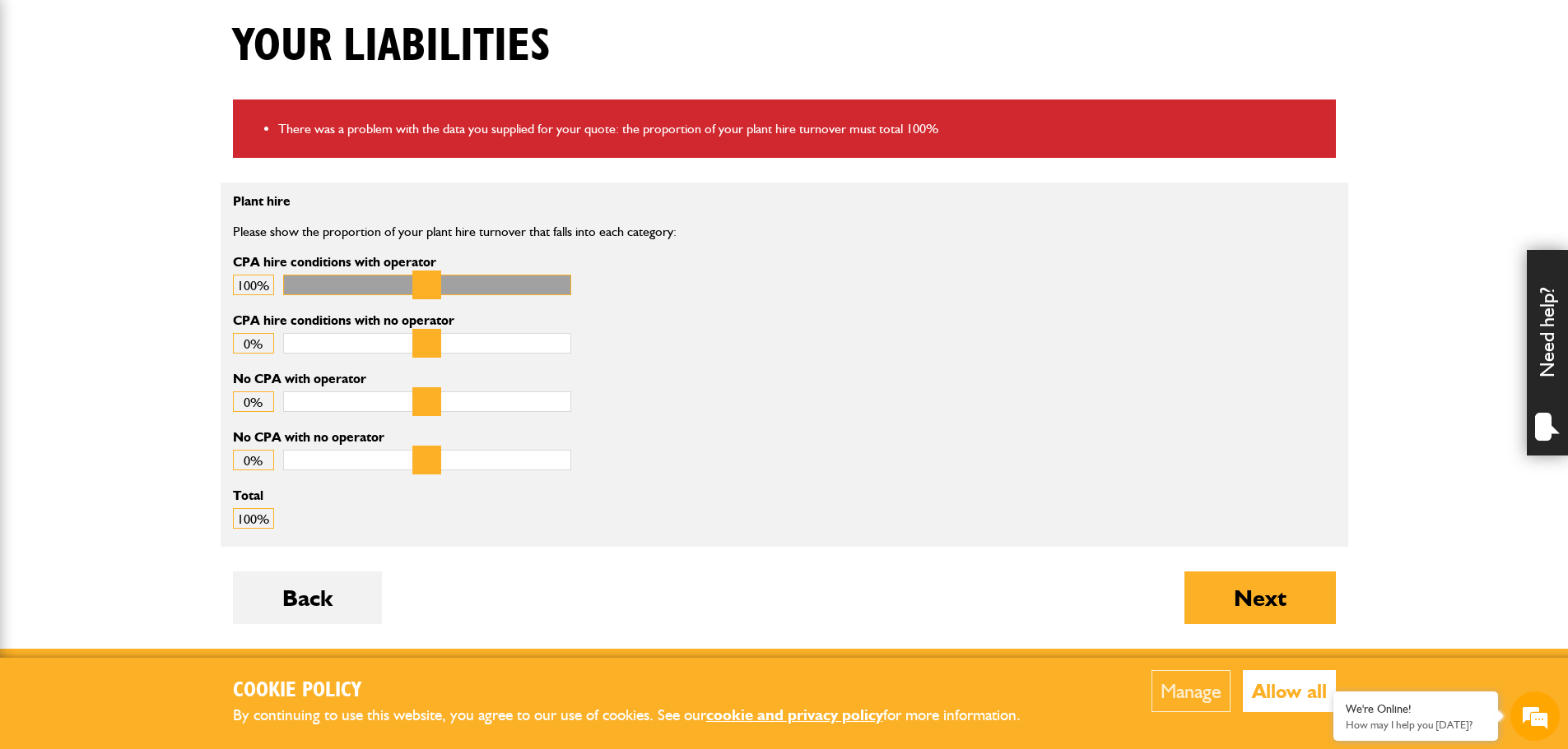
drag, startPoint x: 296, startPoint y: 284, endPoint x: 579, endPoint y: 329, distance: 286.6
type input "***"
click at [571, 295] on input "CPA hire conditions with operator" at bounding box center [426, 285] width 288 height 20
type input "*"
drag, startPoint x: 304, startPoint y: 344, endPoint x: 544, endPoint y: 339, distance: 240.1
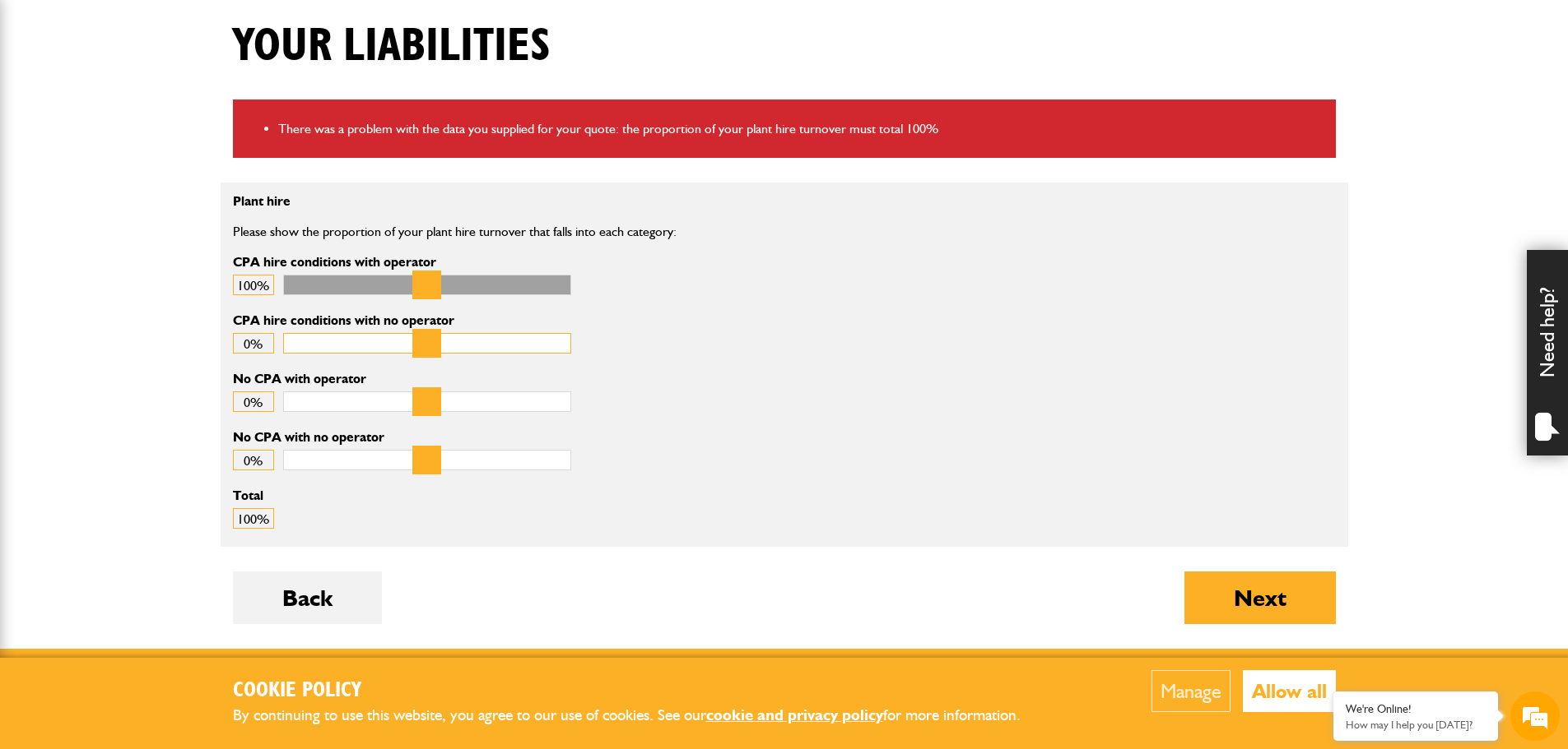
click at [544, 339] on input "CPA hire conditions with no operator" at bounding box center [426, 343] width 288 height 20
click at [1246, 609] on button "Next" at bounding box center [1259, 598] width 151 height 53
